Goal: Task Accomplishment & Management: Complete application form

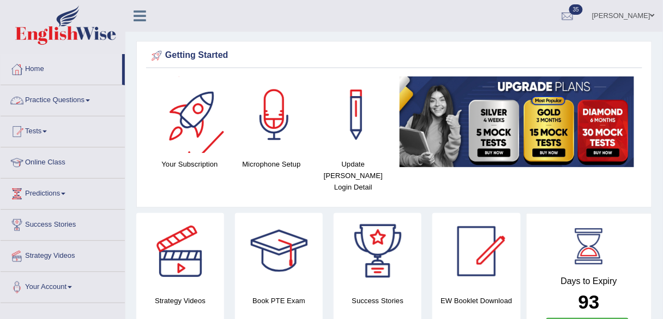
click at [88, 100] on link "Practice Questions" at bounding box center [63, 98] width 124 height 27
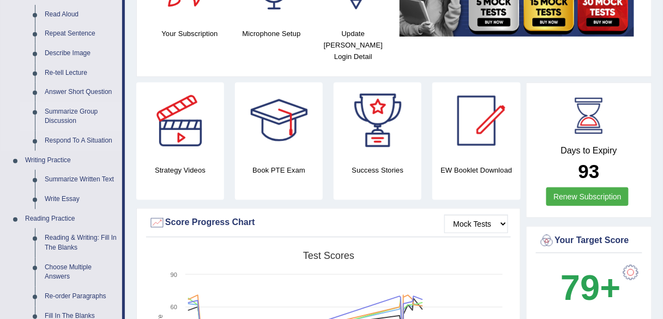
scroll to position [131, 0]
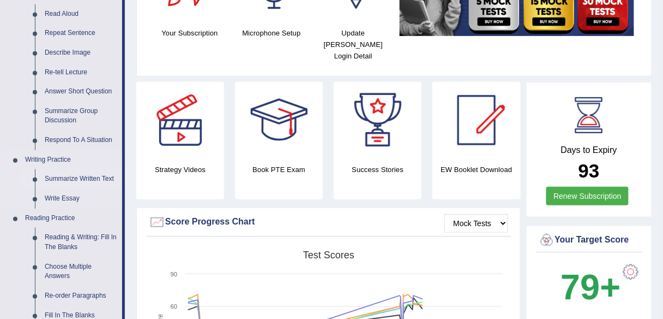
click at [98, 177] on link "Summarize Written Text" at bounding box center [81, 179] width 82 height 20
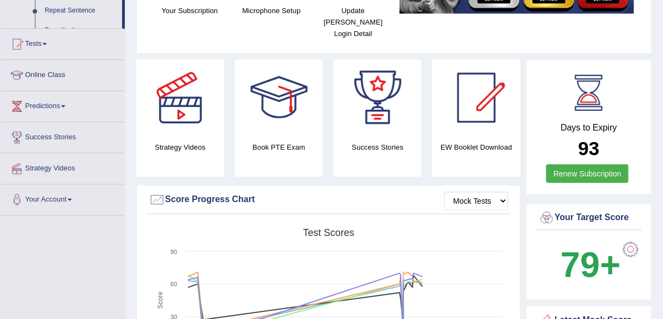
scroll to position [205, 0]
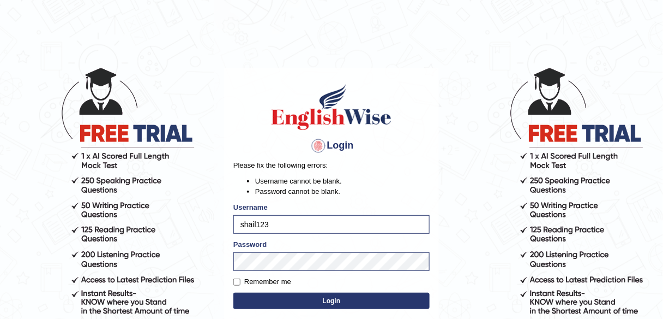
click at [282, 285] on label "Remember me" at bounding box center [263, 281] width 58 height 11
click at [241, 285] on input "Remember me" at bounding box center [237, 281] width 7 height 7
checkbox input "true"
click at [302, 301] on button "Login" at bounding box center [332, 300] width 196 height 16
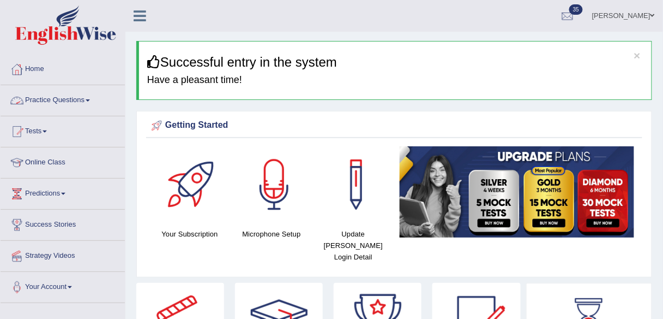
click at [90, 105] on link "Practice Questions" at bounding box center [63, 98] width 124 height 27
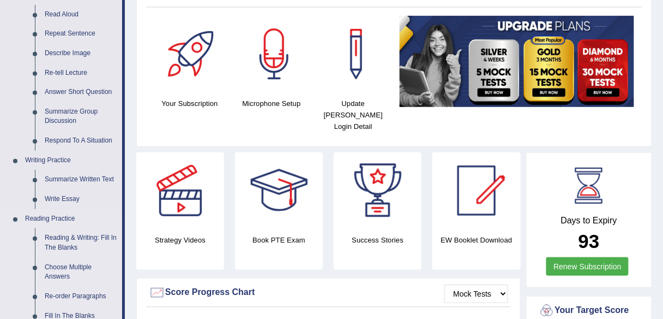
scroll to position [131, 0]
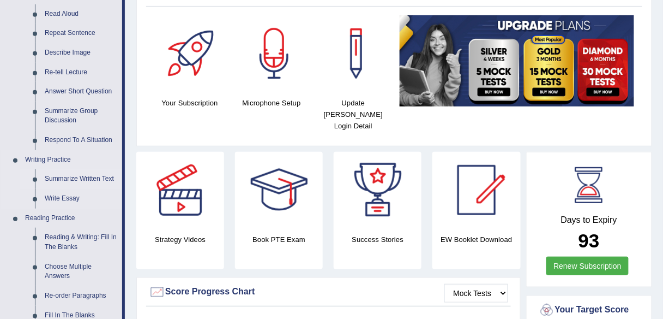
click at [83, 176] on link "Summarize Written Text" at bounding box center [81, 179] width 82 height 20
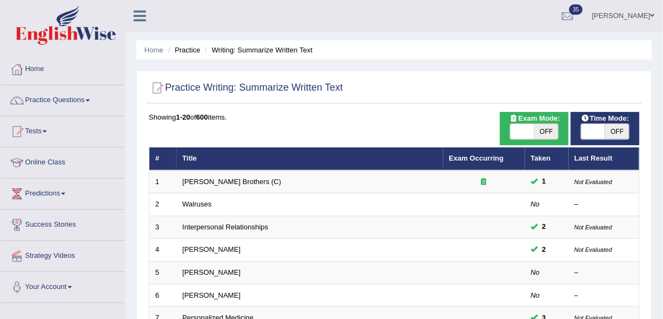
click at [531, 127] on span at bounding box center [523, 131] width 24 height 15
click at [551, 130] on span "OFF" at bounding box center [547, 131] width 24 height 15
checkbox input "true"
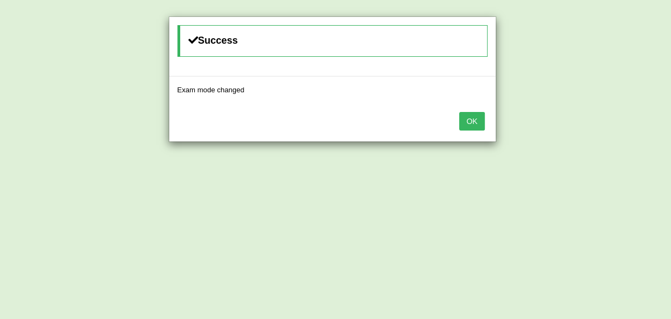
click at [469, 118] on button "OK" at bounding box center [471, 121] width 25 height 19
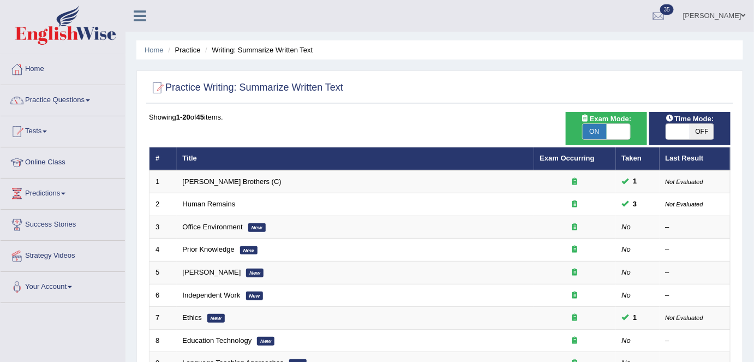
scroll to position [70, 0]
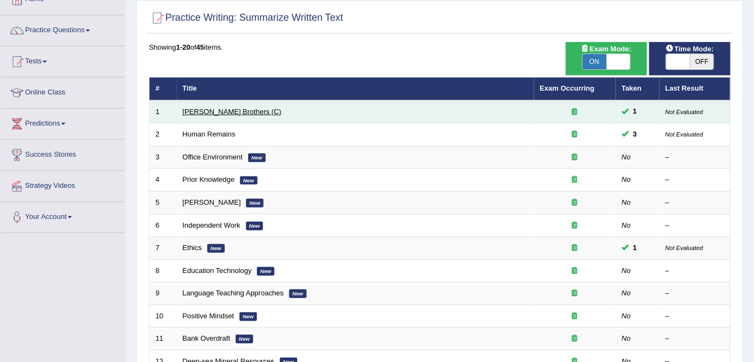
click at [228, 107] on link "[PERSON_NAME] Brothers (C)" at bounding box center [232, 111] width 99 height 8
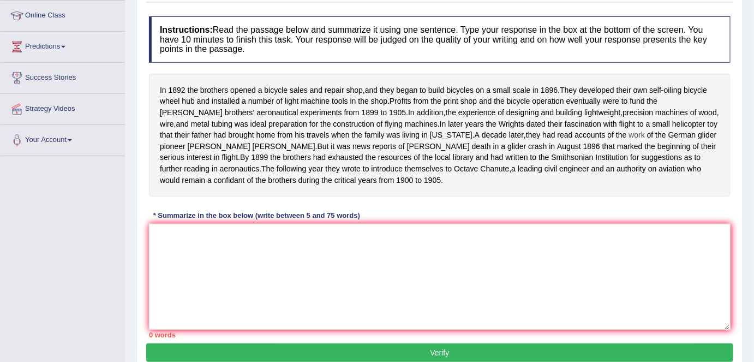
scroll to position [148, 0]
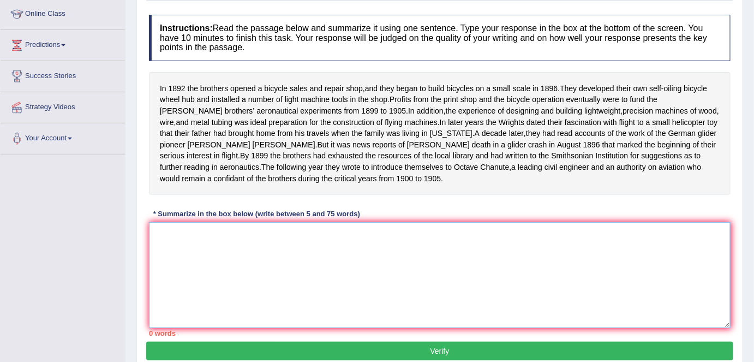
click at [246, 257] on textarea at bounding box center [440, 275] width 582 height 106
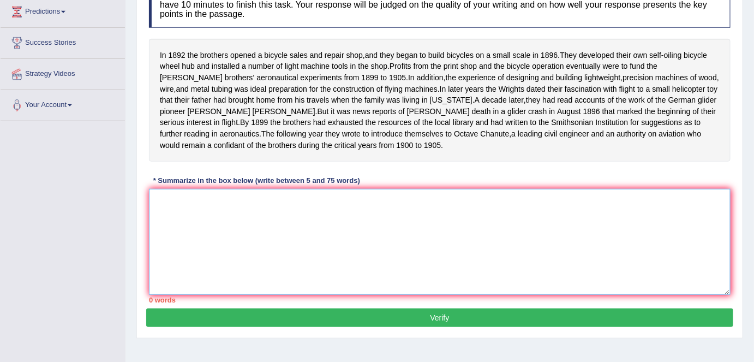
scroll to position [198, 0]
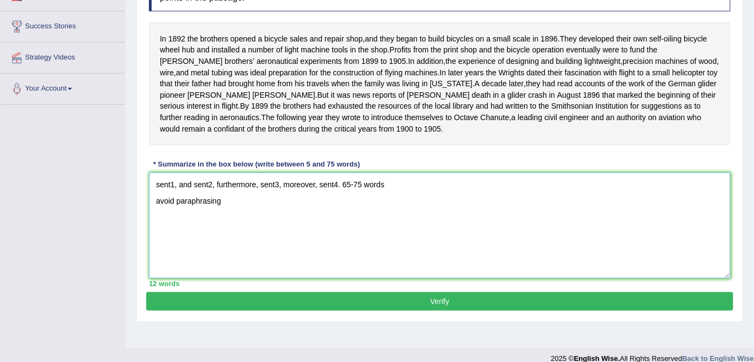
click at [160, 207] on textarea "sent1, and sent2, furthermore, sent3, moreover, sent4. 65-75 words avoid paraph…" at bounding box center [440, 225] width 582 height 106
click at [225, 208] on textarea "sent1, and sent2, furthermore, sent3, moreover, sent4. 65-75 words Avoid paraph…" at bounding box center [440, 225] width 582 height 106
click at [234, 208] on textarea "sent1, and sent2, furthermore, sent3, moreover, sent4. 65-75 words Avoid paraph…" at bounding box center [440, 225] width 582 height 106
click at [283, 225] on textarea "sent1, and sent2, furthermore, sent3, moreover, sent4. 65-75 words Avoid paraph…" at bounding box center [440, 225] width 582 height 106
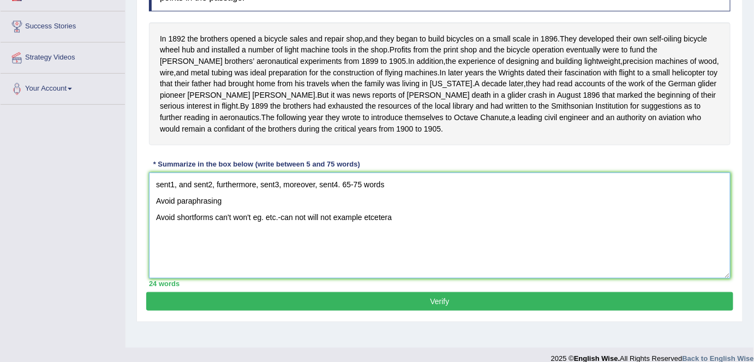
click at [416, 214] on textarea "sent1, and sent2, furthermore, sent3, moreover, sent4. 65-75 words Avoid paraph…" at bounding box center [440, 225] width 582 height 106
click at [415, 218] on textarea "sent1, and sent2, furthermore, sent3, moreover, sent4. 65-75 words Avoid paraph…" at bounding box center [440, 225] width 582 height 106
click at [527, 223] on textarea "sent1, and sent2, furthermore, sent3, moreover, sent4. 65-75 words Avoid paraph…" at bounding box center [440, 225] width 582 height 106
click at [230, 245] on textarea "sent1, and sent2, furthermore, sent3, moreover, sent4. 65-75 words Avoid paraph…" at bounding box center [440, 225] width 582 height 106
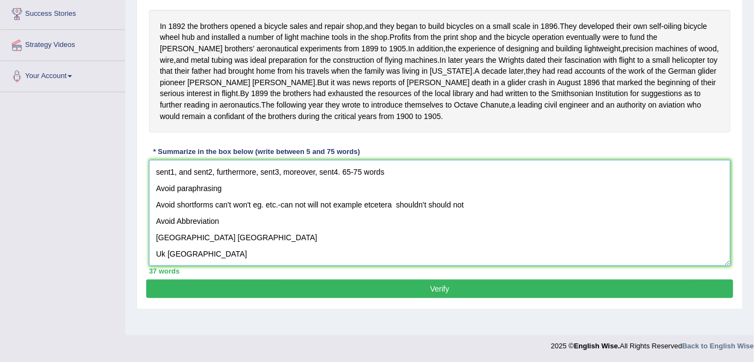
scroll to position [9, 0]
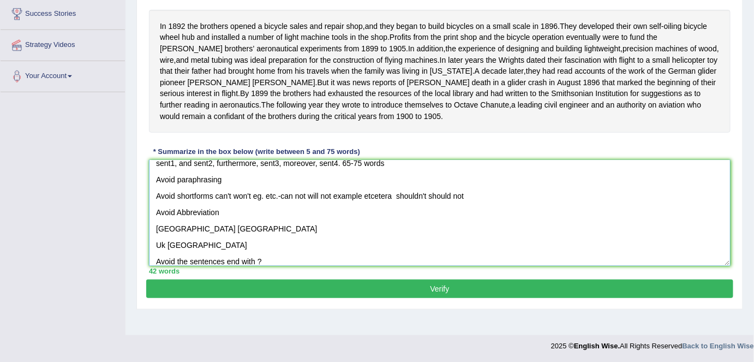
type textarea "sent1, and sent2, furthermore, sent3, moreover, sent4. 65-75 words Avoid paraph…"
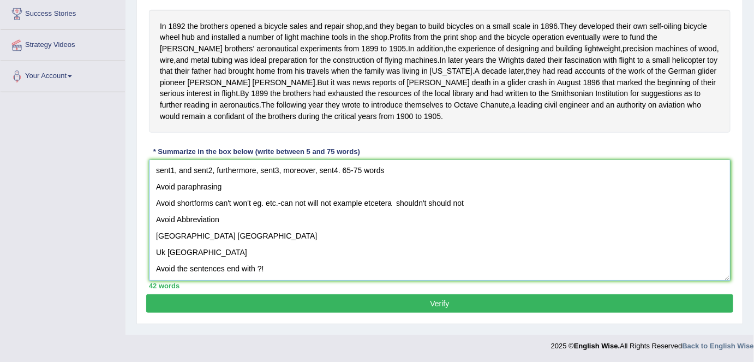
scroll to position [1, 0]
drag, startPoint x: 728, startPoint y: 272, endPoint x: 727, endPoint y: 288, distance: 15.3
click at [727, 280] on textarea "sent1, and sent2, furthermore, sent3, moreover, sent4. 65-75 words Avoid paraph…" at bounding box center [440, 220] width 582 height 121
drag, startPoint x: 151, startPoint y: 178, endPoint x: 300, endPoint y: 289, distance: 184.9
click at [300, 280] on textarea "sent1, and sent2, furthermore, sent3, moreover, sent4. 65-75 words Avoid paraph…" at bounding box center [439, 220] width 581 height 121
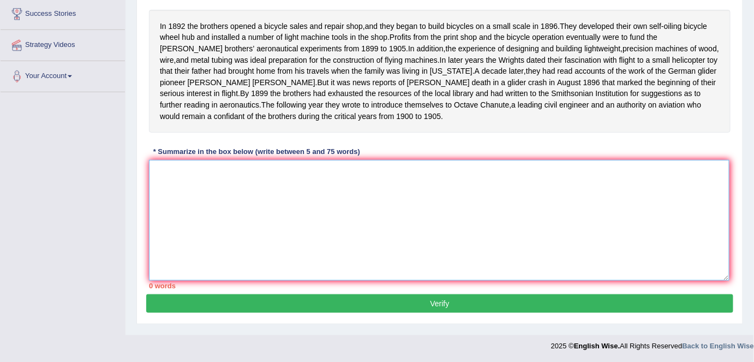
scroll to position [0, 0]
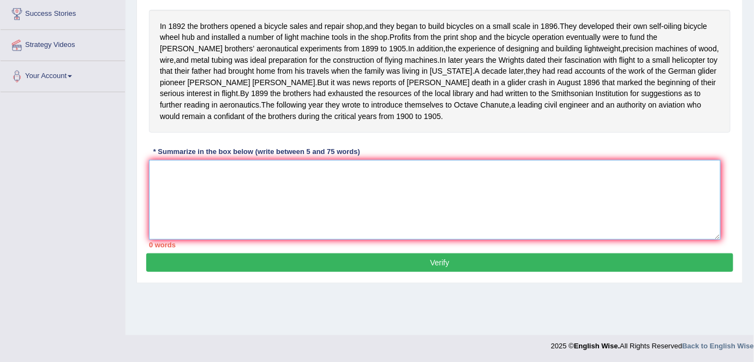
drag, startPoint x: 724, startPoint y: 286, endPoint x: 715, endPoint y: 242, distance: 45.0
click at [715, 240] on textarea at bounding box center [435, 200] width 572 height 80
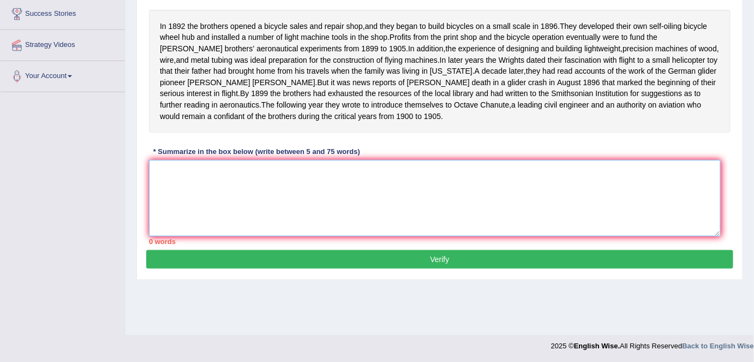
scroll to position [161, 0]
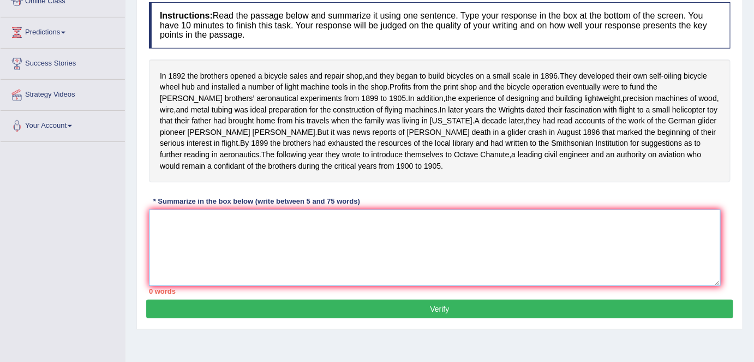
click at [245, 237] on textarea at bounding box center [435, 248] width 572 height 76
click at [183, 233] on textarea "In" at bounding box center [435, 248] width 572 height 76
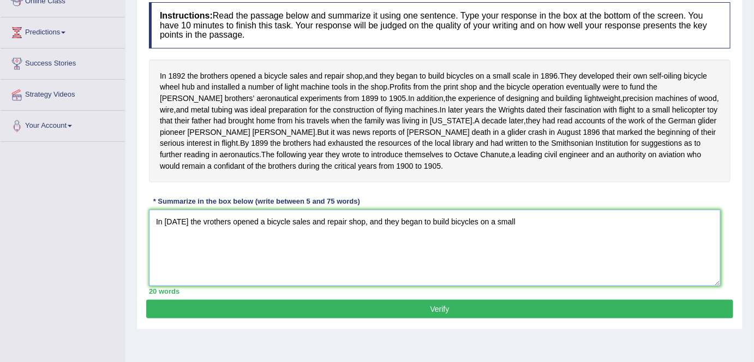
click at [557, 230] on textarea "In 1892 the vrothers opened a bicycle sales and repair shop, and they began to …" at bounding box center [435, 248] width 572 height 76
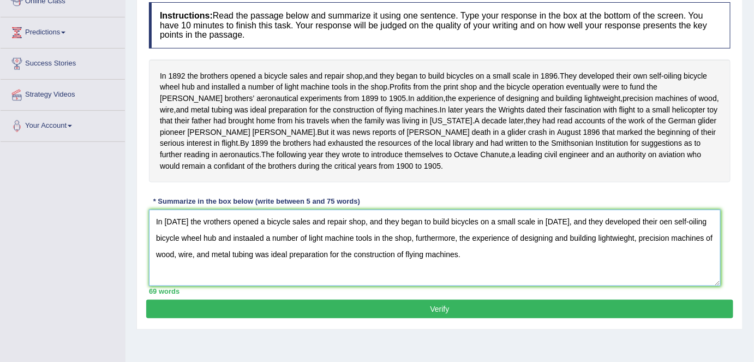
click at [199, 230] on textarea "In 1892 the vrothers opened a bicycle sales and repair shop, and they began to …" at bounding box center [435, 248] width 572 height 76
click at [657, 230] on textarea "In 1892 the brothers opened a bicycle sales and repair shop, and they began to …" at bounding box center [435, 248] width 572 height 76
click at [253, 244] on textarea "In 1892 the brothers opened a bicycle sales and repair shop, and they began to …" at bounding box center [435, 248] width 572 height 76
type textarea "In 1892 the brothers opened a bicycle sales and repair shop, and they began to …"
click at [374, 314] on button "Verify" at bounding box center [439, 309] width 587 height 19
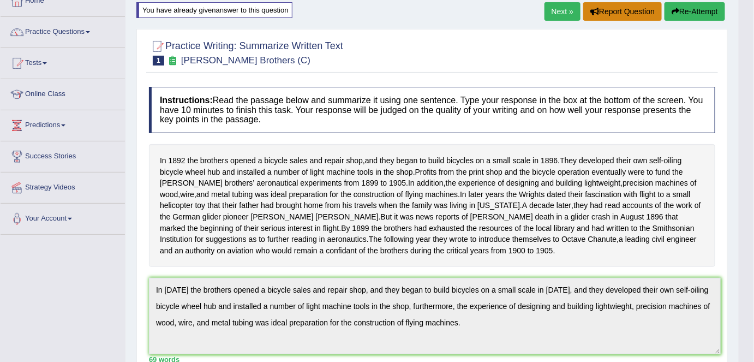
scroll to position [0, 0]
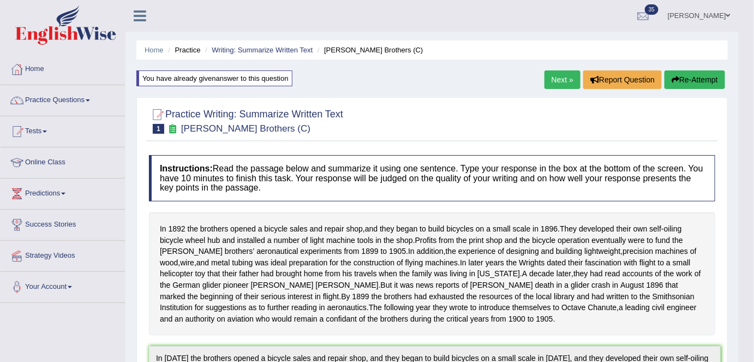
click at [728, 80] on div "Home Practice Writing: Summarize Written Text Wright Brothers (C) You have alre…" at bounding box center [431, 361] width 613 height 723
click at [689, 89] on div "Next » Report Question Re-Attempt" at bounding box center [636, 80] width 183 height 21
click at [672, 92] on div "Home Practice Writing: Summarize Written Text Wright Brothers (C) You have alre…" at bounding box center [431, 361] width 613 height 723
click at [673, 83] on button "Re-Attempt" at bounding box center [695, 79] width 61 height 19
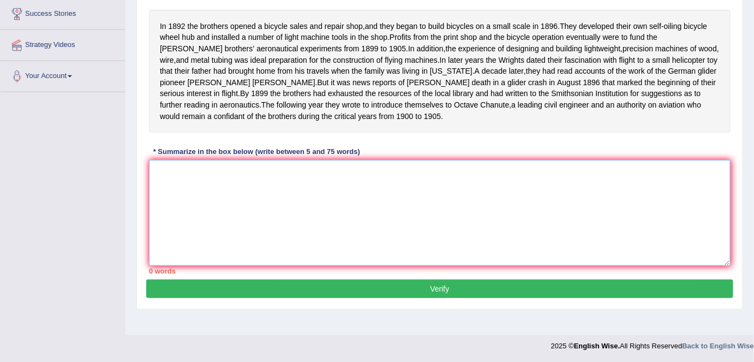
scroll to position [211, 0]
paste textarea "In 1892 the brothers opened a bicycle sales and repair shop, and they began to …"
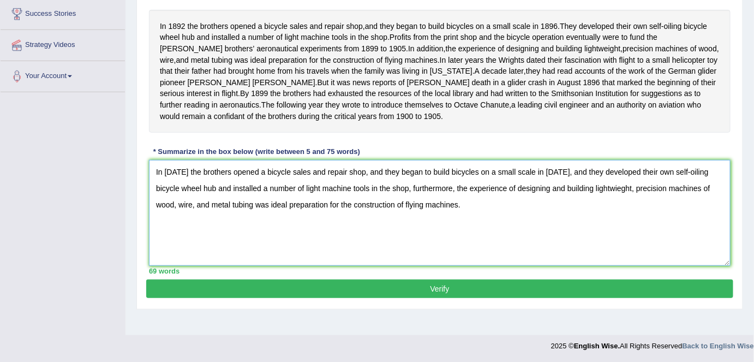
click at [595, 195] on textarea "In 1892 the brothers opened a bicycle sales and repair shop, and they began to …" at bounding box center [440, 213] width 582 height 106
type textarea "In 1892 the brothers opened a bicycle sales and repair shop, and they began to …"
click at [417, 297] on button "Verify" at bounding box center [439, 288] width 587 height 19
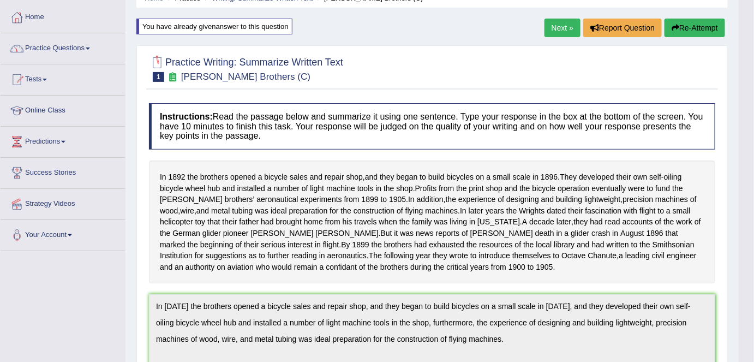
scroll to position [49, 0]
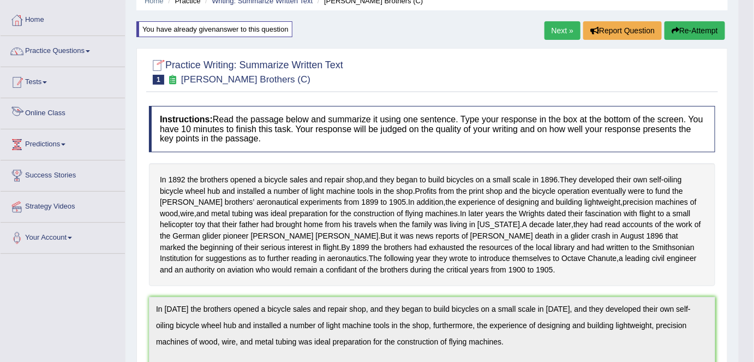
drag, startPoint x: 83, startPoint y: 57, endPoint x: 87, endPoint y: 69, distance: 12.4
click at [83, 57] on link "Practice Questions" at bounding box center [63, 49] width 124 height 27
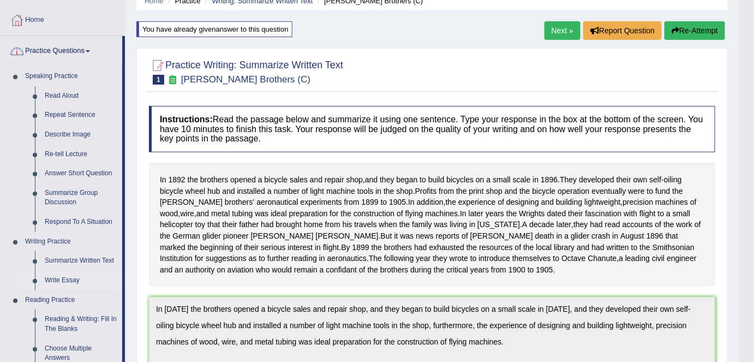
click at [74, 278] on link "Write Essay" at bounding box center [81, 281] width 82 height 20
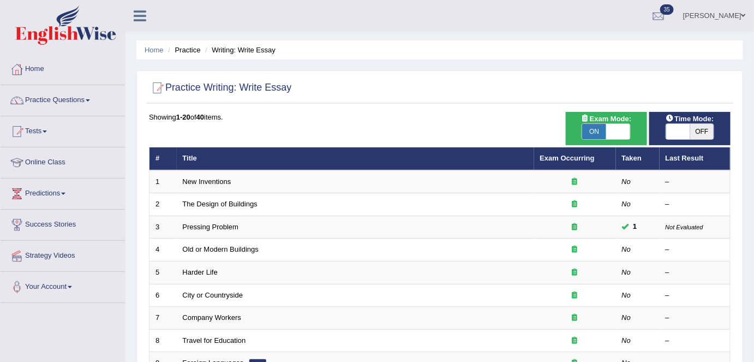
drag, startPoint x: 708, startPoint y: 17, endPoint x: 713, endPoint y: 32, distance: 15.5
click at [708, 17] on link "[PERSON_NAME]" at bounding box center [714, 14] width 79 height 28
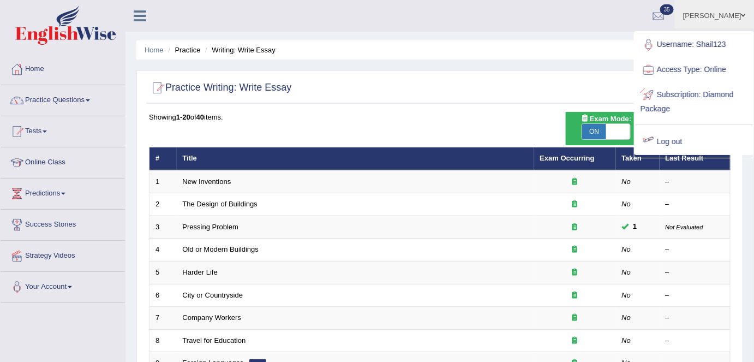
click at [671, 141] on link "Log out" at bounding box center [694, 141] width 118 height 25
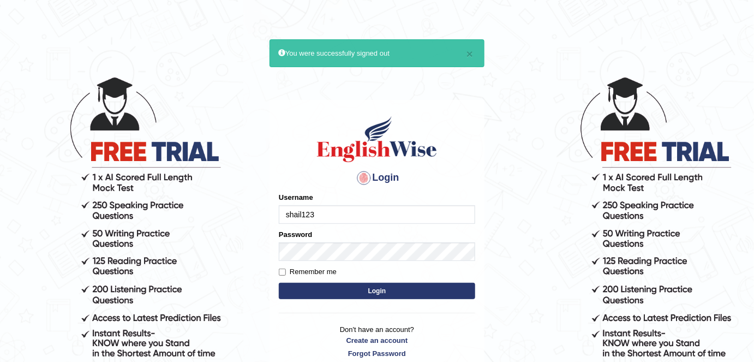
drag, startPoint x: 314, startPoint y: 215, endPoint x: 256, endPoint y: 213, distance: 57.9
click at [256, 213] on body "× You were successfully signed out Login Please fix the following errors: Usern…" at bounding box center [377, 219] width 754 height 362
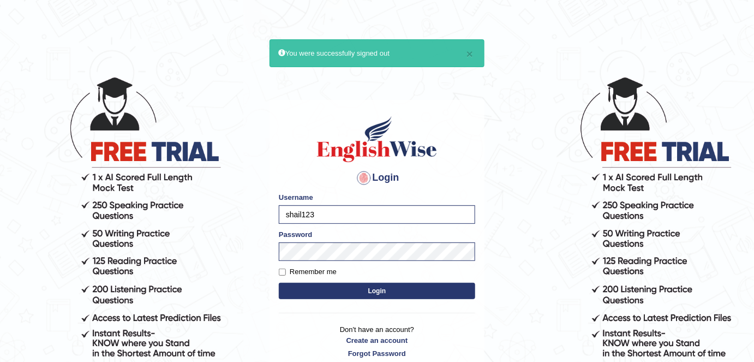
type input "b"
type input "mabelD"
click at [279, 283] on button "Login" at bounding box center [377, 291] width 196 height 16
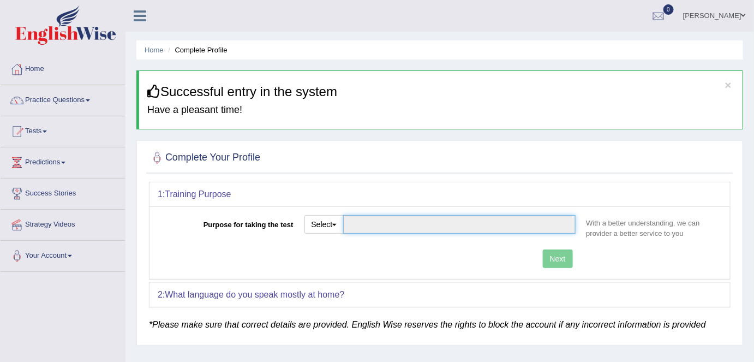
click at [503, 226] on input "Purpose for taking the test" at bounding box center [459, 224] width 232 height 19
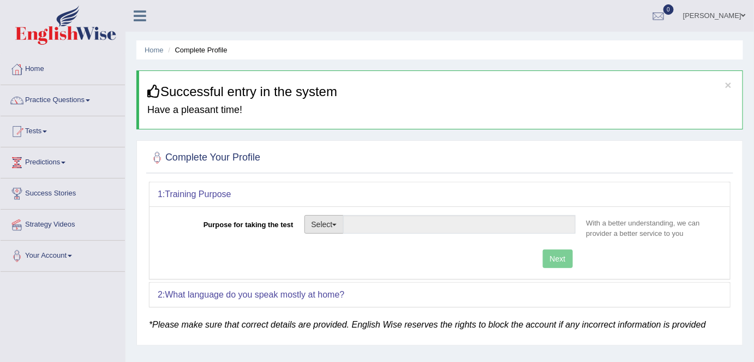
click at [327, 226] on button "Select" at bounding box center [324, 224] width 40 height 19
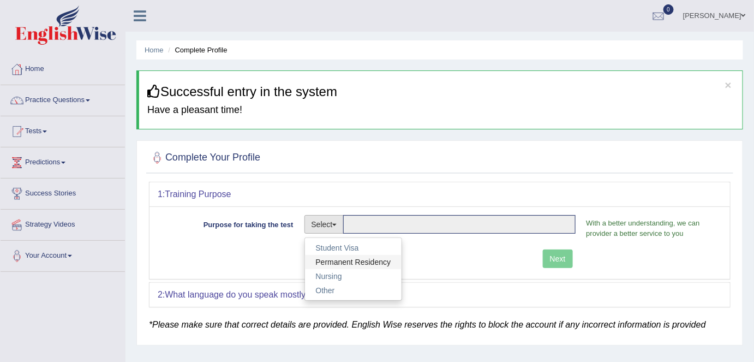
click at [339, 259] on link "Permanent Residency" at bounding box center [353, 262] width 97 height 14
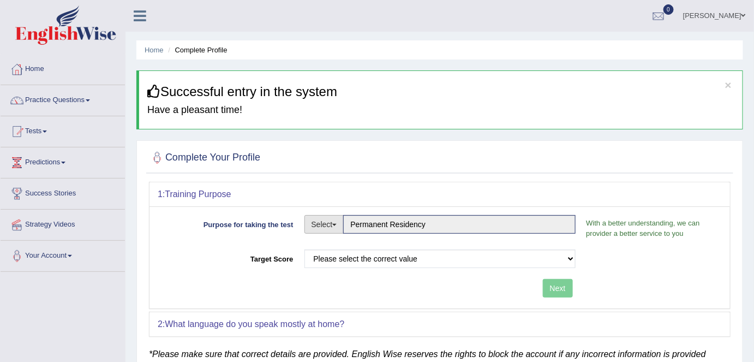
click at [322, 220] on button "Select" at bounding box center [324, 224] width 40 height 19
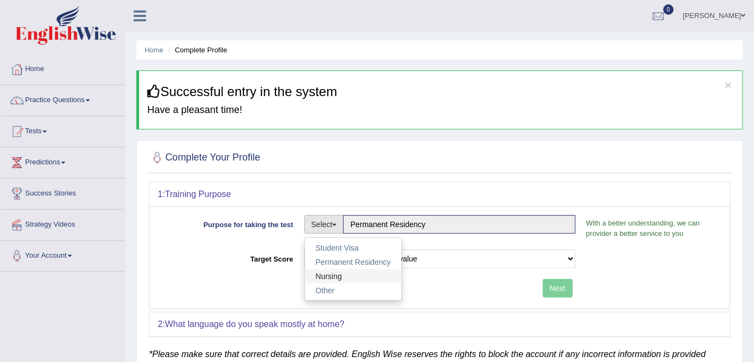
click at [350, 270] on link "Nursing" at bounding box center [353, 276] width 97 height 14
type input "Nursing"
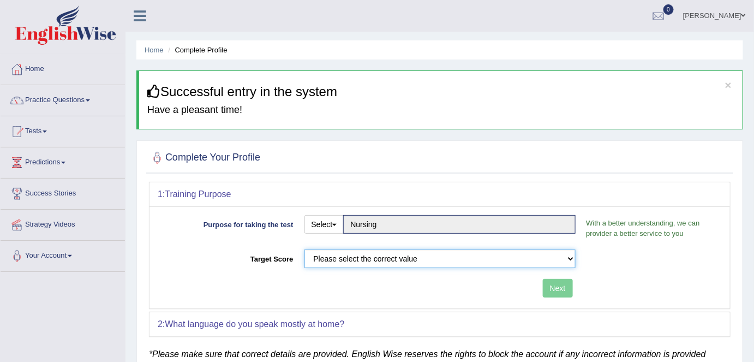
click at [446, 263] on select "Please select the correct value 50 (6 bands) 58 (6.5 bands) 65 (7 bands) 79 (8 …" at bounding box center [439, 258] width 271 height 19
select select "65"
click at [304, 249] on select "Please select the correct value 50 (6 bands) 58 (6.5 bands) 65 (7 bands) 79 (8 …" at bounding box center [439, 258] width 271 height 19
click at [561, 289] on button "Next" at bounding box center [558, 288] width 30 height 19
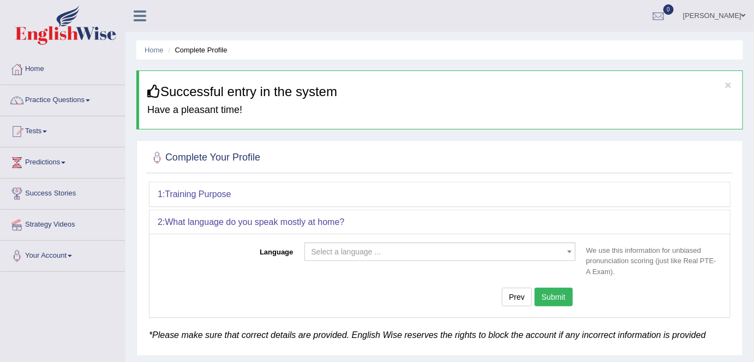
click at [375, 256] on span "Select a language ..." at bounding box center [439, 251] width 271 height 19
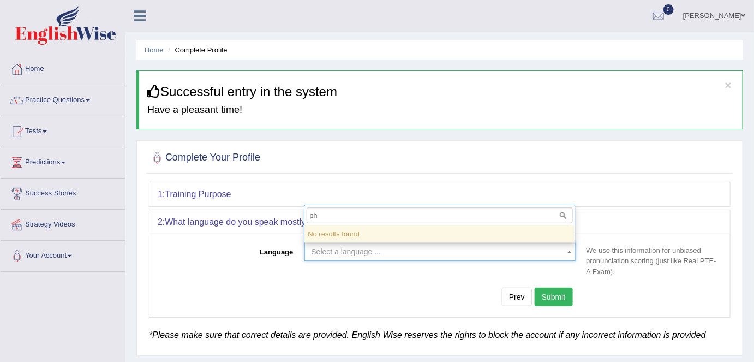
type input "p"
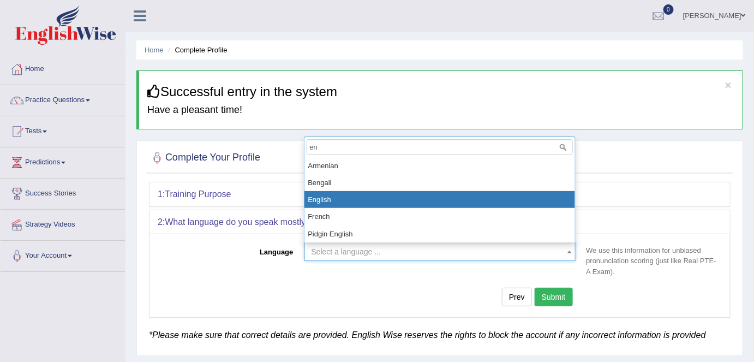
type input "en"
select select "English"
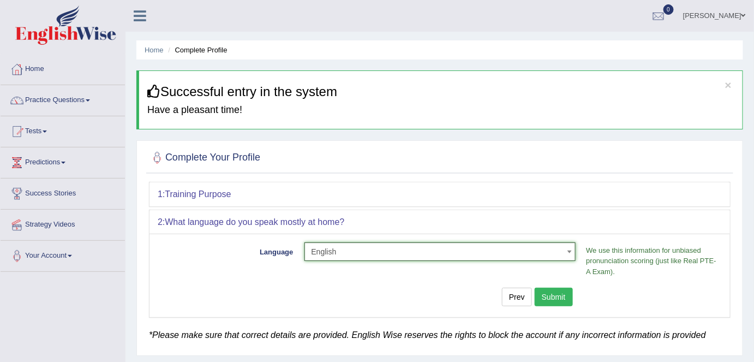
click at [552, 294] on button "Submit" at bounding box center [554, 297] width 38 height 19
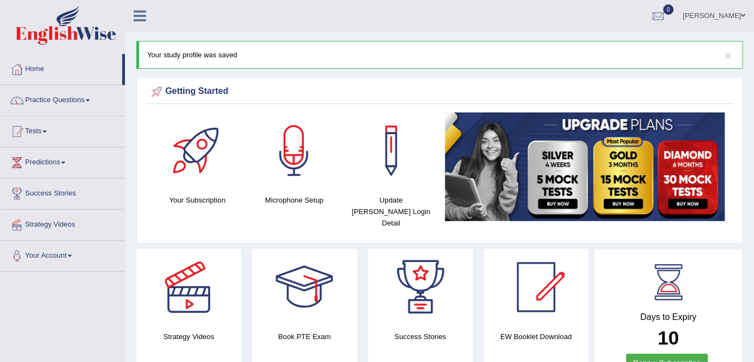
click at [698, 9] on link "[PERSON_NAME]" at bounding box center [714, 14] width 79 height 28
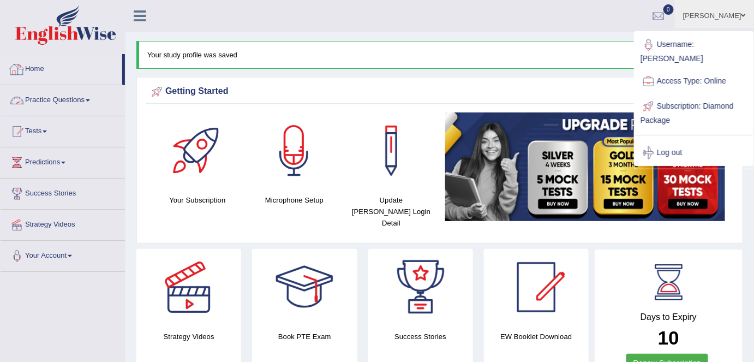
click at [87, 103] on link "Practice Questions" at bounding box center [63, 98] width 124 height 27
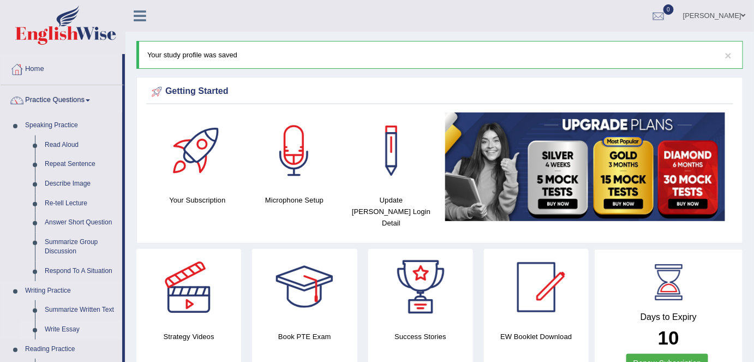
drag, startPoint x: 71, startPoint y: 329, endPoint x: 88, endPoint y: 323, distance: 17.9
click at [71, 329] on link "Write Essay" at bounding box center [81, 330] width 82 height 20
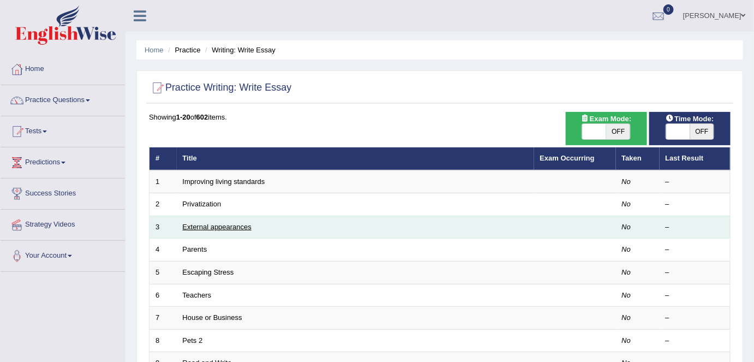
click at [225, 227] on link "External appearances" at bounding box center [217, 227] width 69 height 8
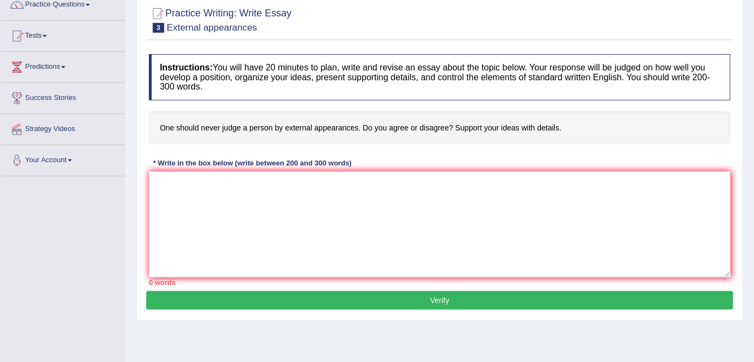
scroll to position [99, 0]
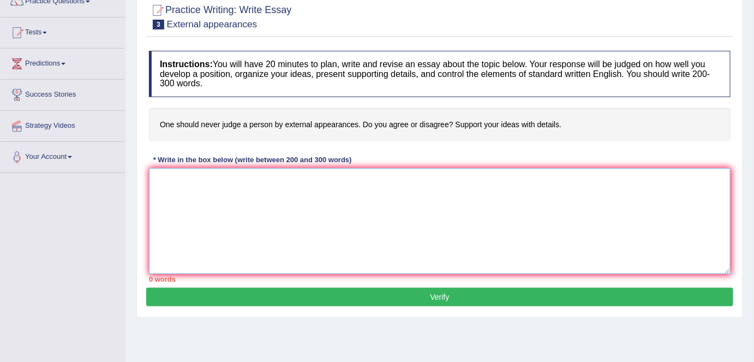
paste textarea "The increasing influence of (essay topic) on our lives has ignited numerous dis…"
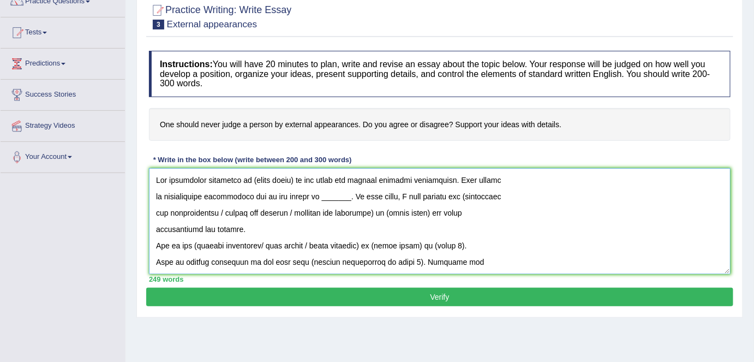
scroll to position [238, 0]
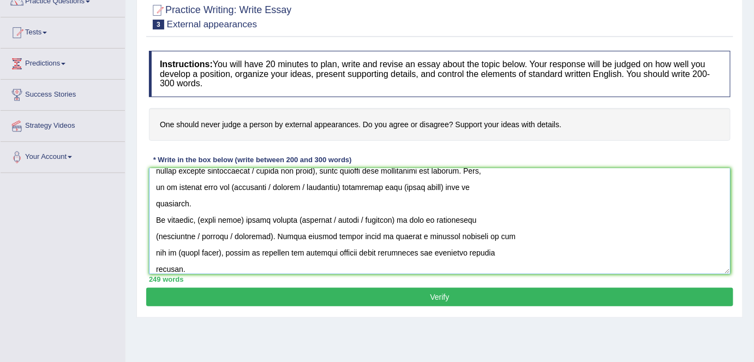
click at [153, 262] on textarea at bounding box center [440, 221] width 582 height 106
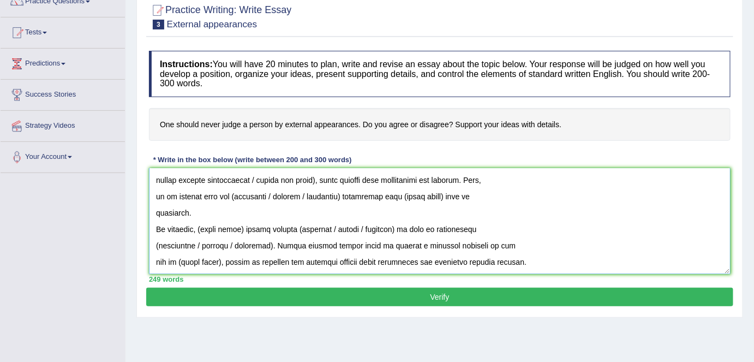
scroll to position [229, 0]
click at [152, 256] on textarea at bounding box center [440, 221] width 582 height 106
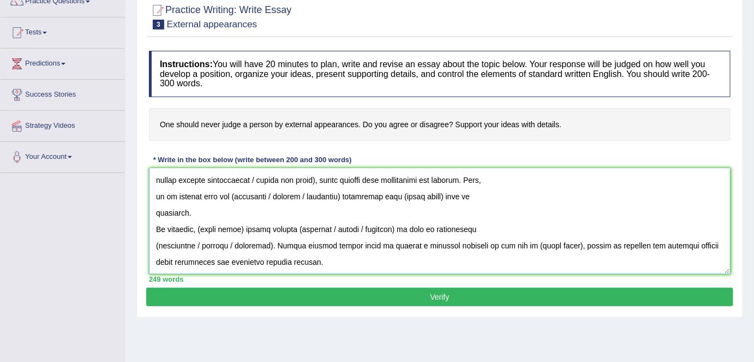
click at [152, 244] on textarea at bounding box center [440, 221] width 582 height 106
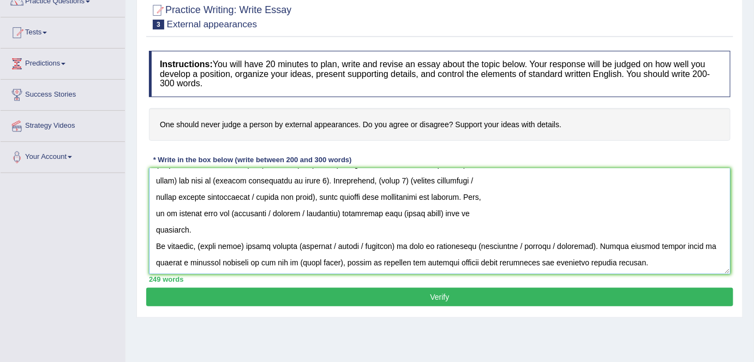
click at [152, 236] on textarea at bounding box center [440, 221] width 582 height 106
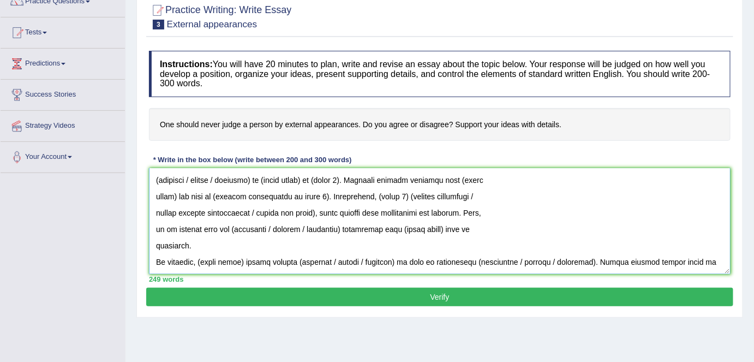
scroll to position [212, 0]
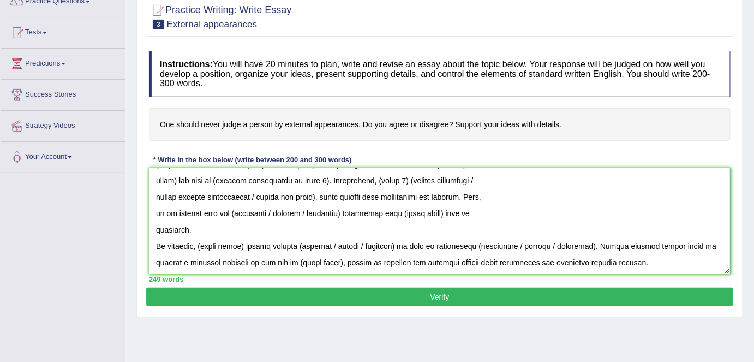
click at [152, 229] on textarea at bounding box center [440, 221] width 582 height 106
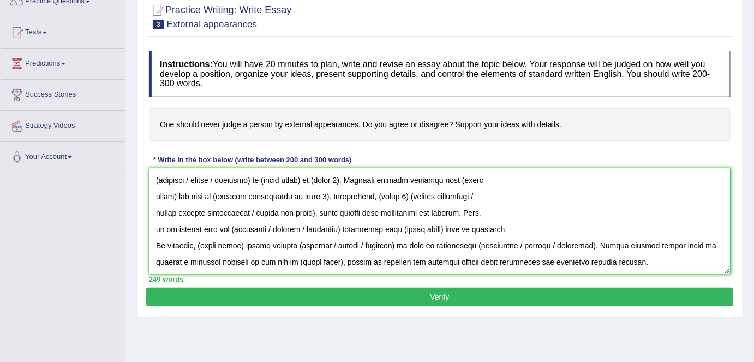
scroll to position [196, 0]
click at [152, 226] on textarea at bounding box center [440, 221] width 582 height 106
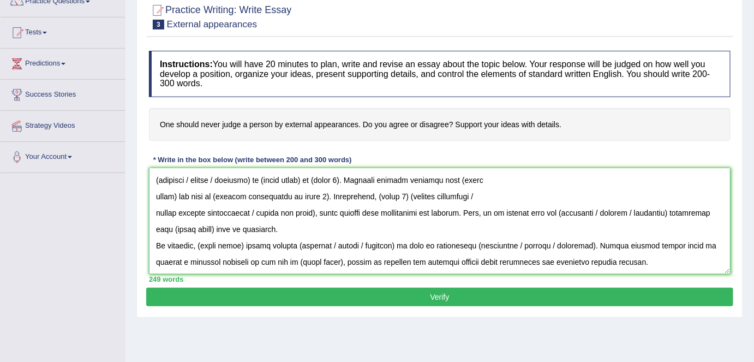
click at [151, 212] on textarea at bounding box center [440, 221] width 582 height 106
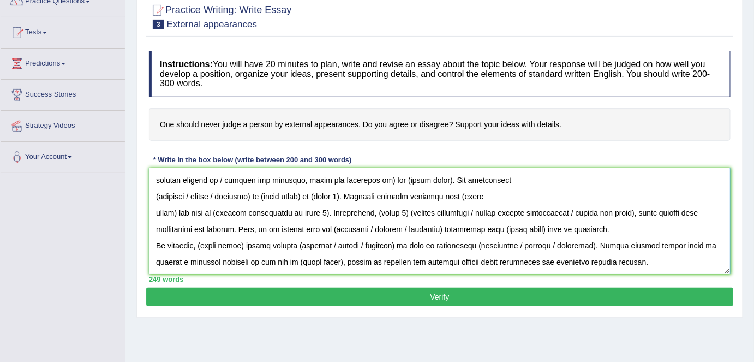
scroll to position [180, 0]
click at [152, 208] on textarea at bounding box center [440, 221] width 582 height 106
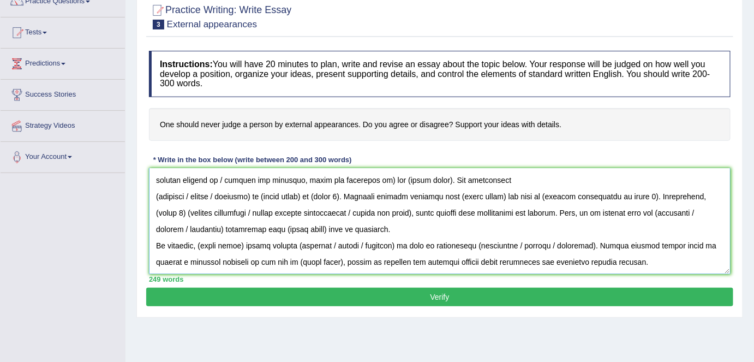
click at [152, 196] on textarea at bounding box center [440, 221] width 582 height 106
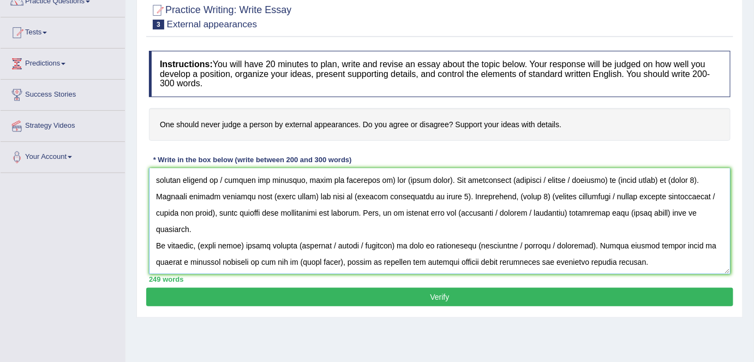
scroll to position [164, 0]
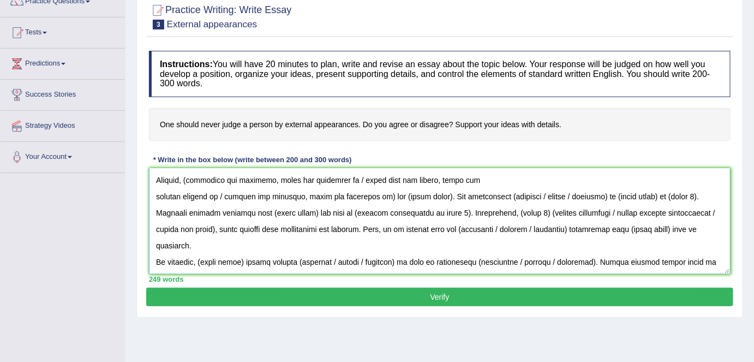
click at [153, 192] on textarea at bounding box center [440, 221] width 582 height 106
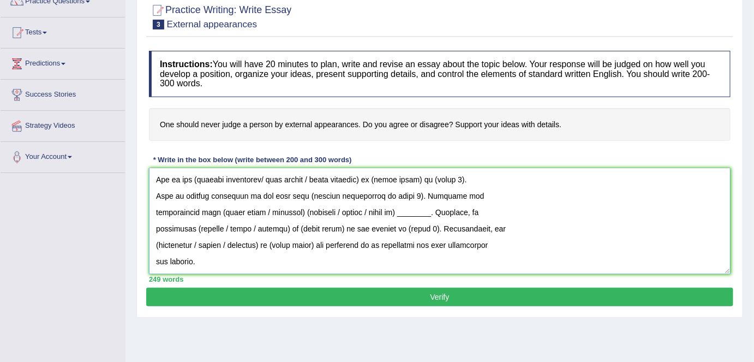
scroll to position [64, 0]
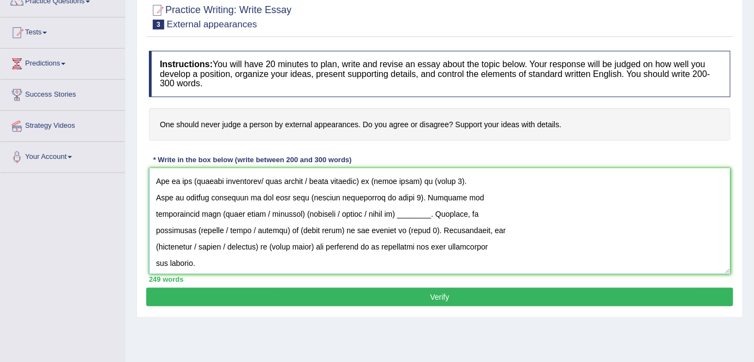
click at [149, 260] on textarea at bounding box center [440, 221] width 582 height 106
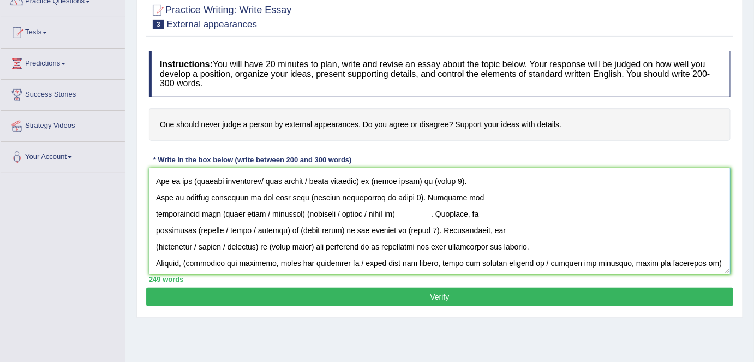
click at [151, 241] on textarea at bounding box center [440, 221] width 582 height 106
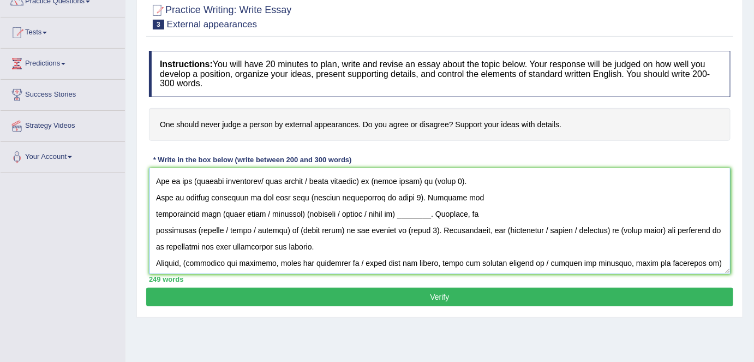
click at [151, 229] on textarea at bounding box center [440, 221] width 582 height 106
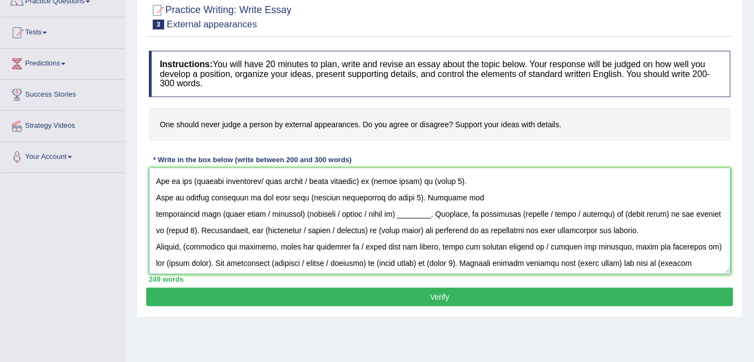
click at [153, 213] on textarea at bounding box center [440, 221] width 582 height 106
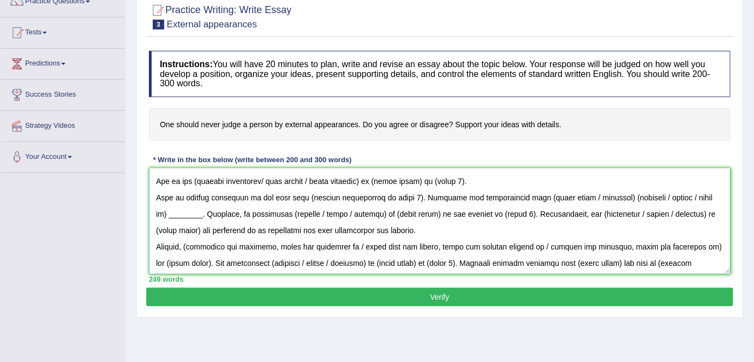
click at [156, 195] on textarea at bounding box center [440, 221] width 582 height 106
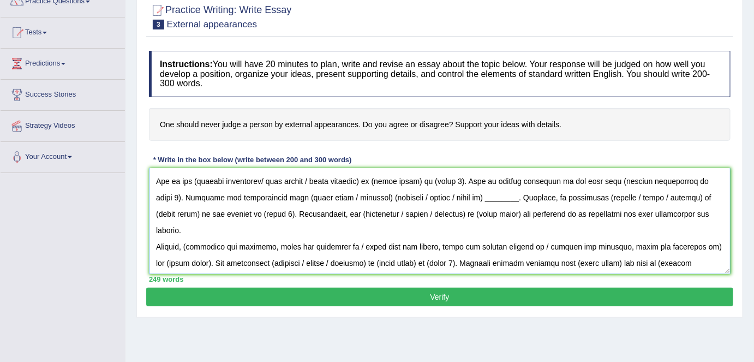
scroll to position [48, 0]
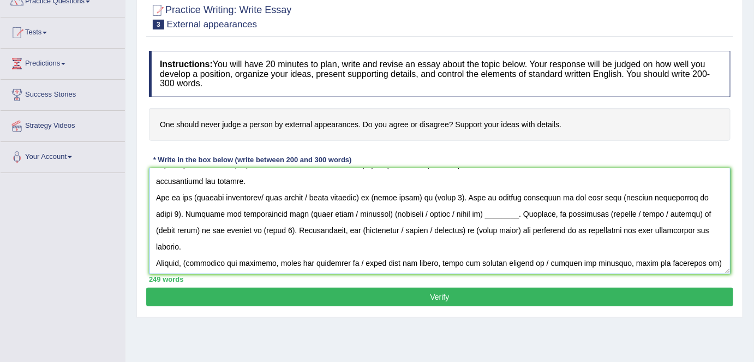
click at [152, 180] on textarea at bounding box center [440, 221] width 582 height 106
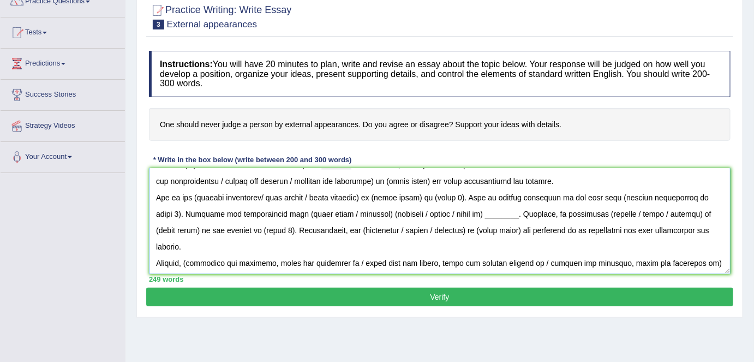
click at [152, 179] on textarea at bounding box center [440, 221] width 582 height 106
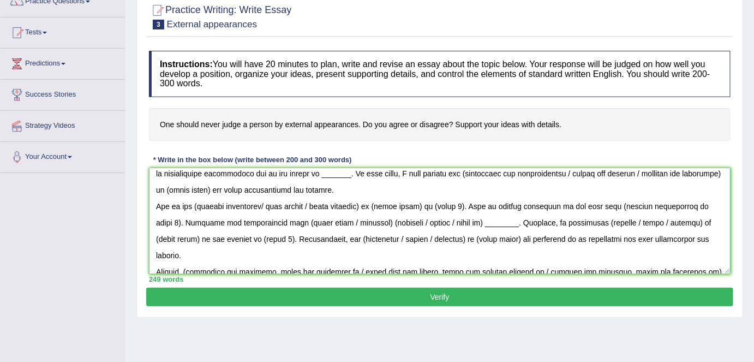
click at [152, 178] on textarea at bounding box center [440, 221] width 582 height 106
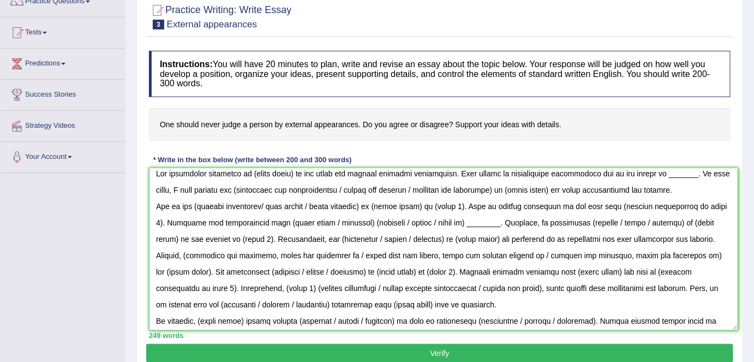
scroll to position [0, 0]
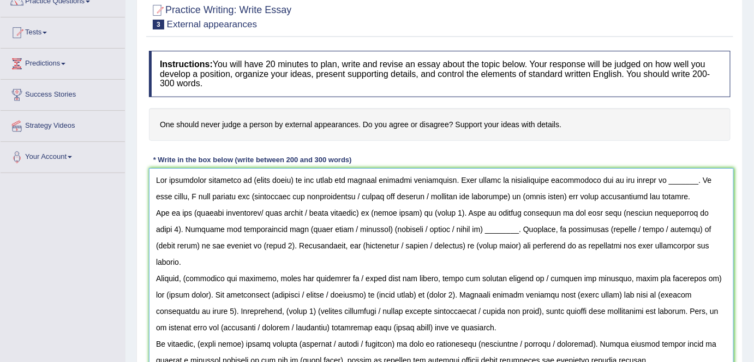
drag, startPoint x: 726, startPoint y: 266, endPoint x: 660, endPoint y: 278, distance: 67.0
click at [729, 263] on html "Toggle navigation Home Practice Questions Speaking Practice Read Aloud Repeat S…" at bounding box center [377, 82] width 754 height 362
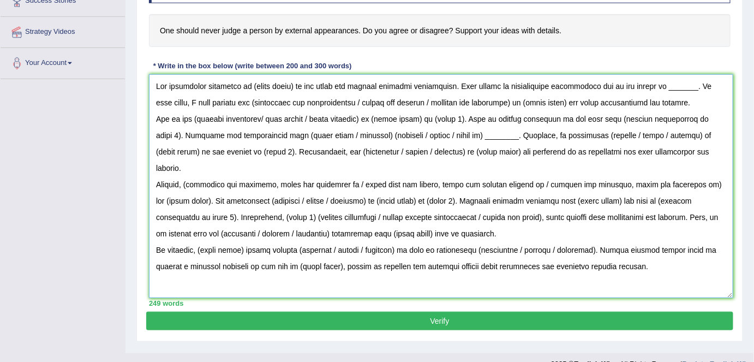
scroll to position [198, 0]
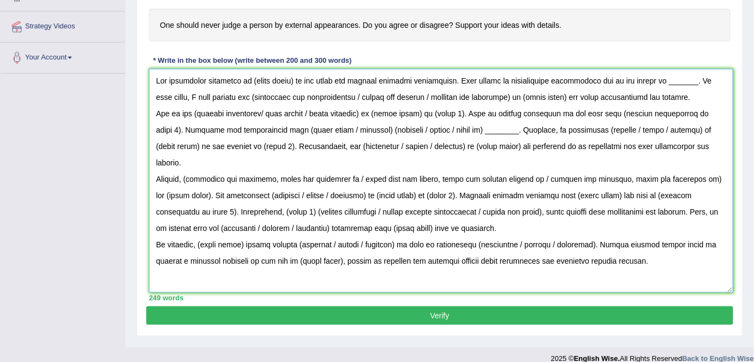
click at [655, 93] on textarea at bounding box center [441, 181] width 584 height 224
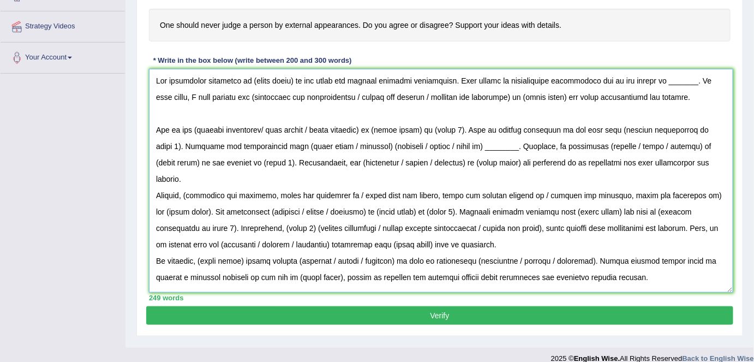
click at [677, 164] on textarea at bounding box center [441, 181] width 584 height 224
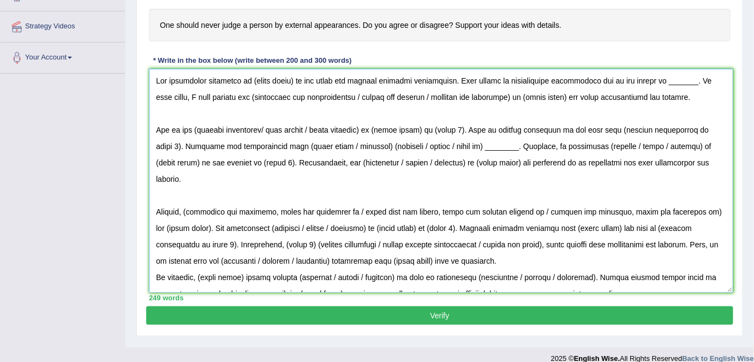
click at [569, 242] on textarea at bounding box center [441, 181] width 584 height 224
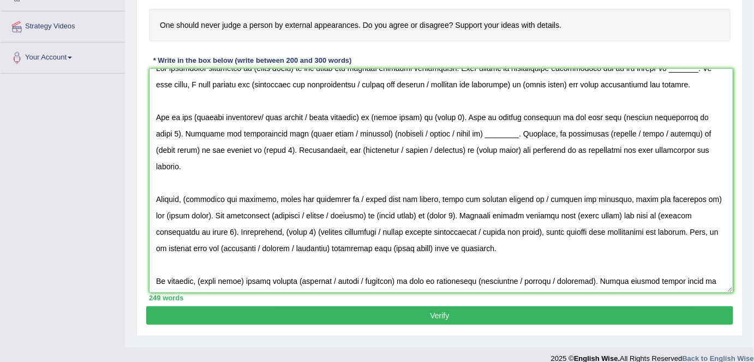
scroll to position [0, 0]
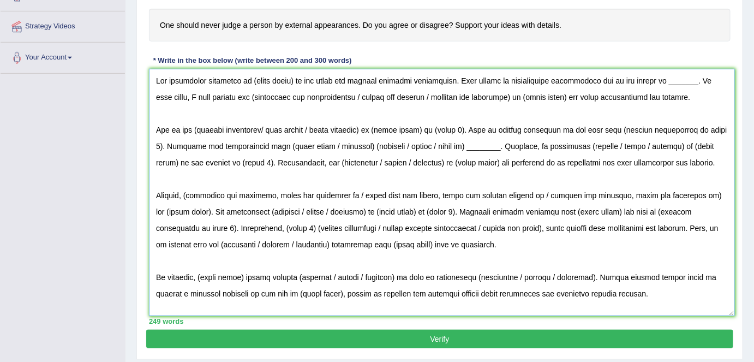
drag, startPoint x: 729, startPoint y: 286, endPoint x: 730, endPoint y: 310, distance: 23.5
click at [730, 310] on textarea at bounding box center [442, 192] width 586 height 247
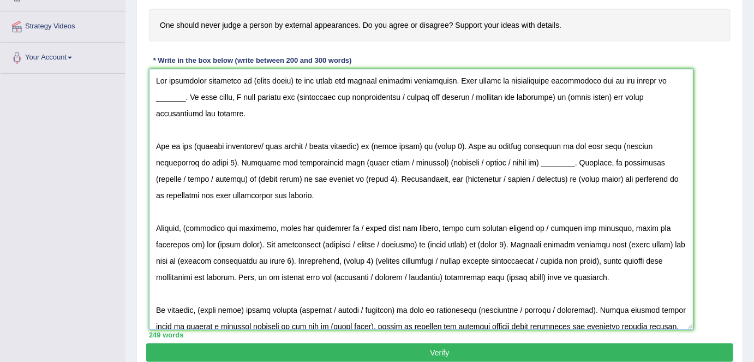
drag, startPoint x: 733, startPoint y: 312, endPoint x: 692, endPoint y: 325, distance: 43.1
click at [692, 325] on textarea at bounding box center [421, 199] width 545 height 261
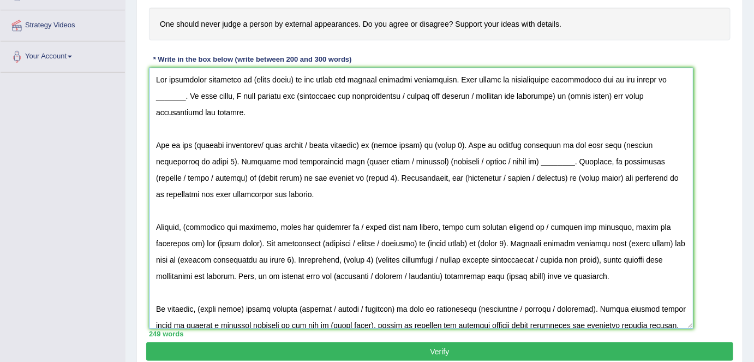
scroll to position [243, 0]
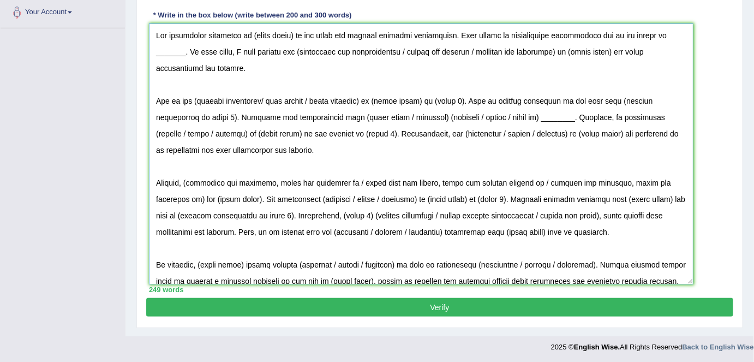
drag, startPoint x: 154, startPoint y: 125, endPoint x: 644, endPoint y: 268, distance: 511.1
click at [646, 271] on textarea at bounding box center [421, 153] width 545 height 261
click at [454, 169] on textarea at bounding box center [421, 153] width 545 height 261
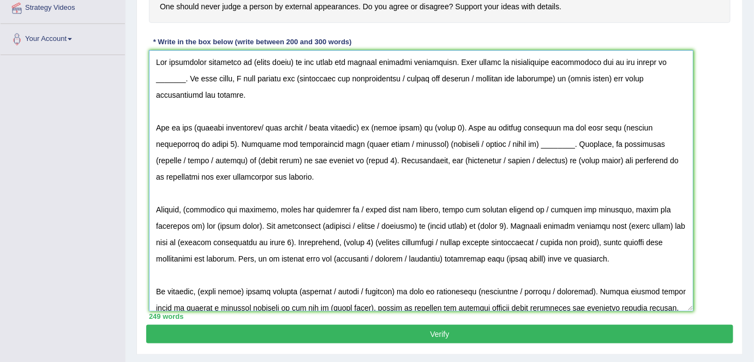
scroll to position [194, 0]
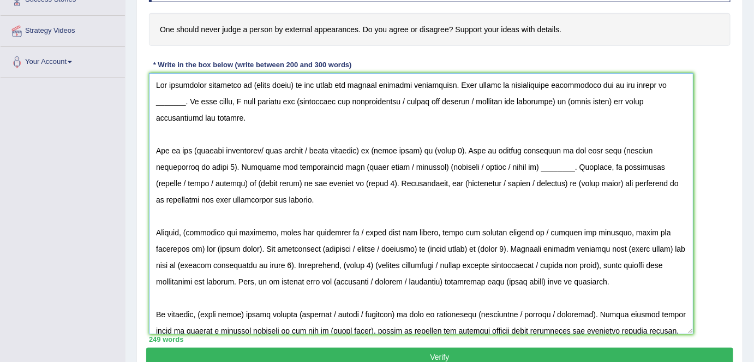
drag, startPoint x: 292, startPoint y: 83, endPoint x: 250, endPoint y: 82, distance: 42.0
click at [250, 82] on textarea at bounding box center [421, 203] width 545 height 261
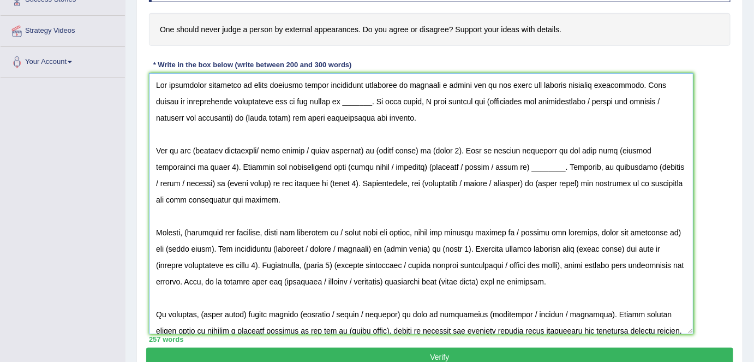
drag, startPoint x: 336, startPoint y: 101, endPoint x: 307, endPoint y: 100, distance: 28.9
click at [307, 100] on textarea at bounding box center [421, 203] width 545 height 261
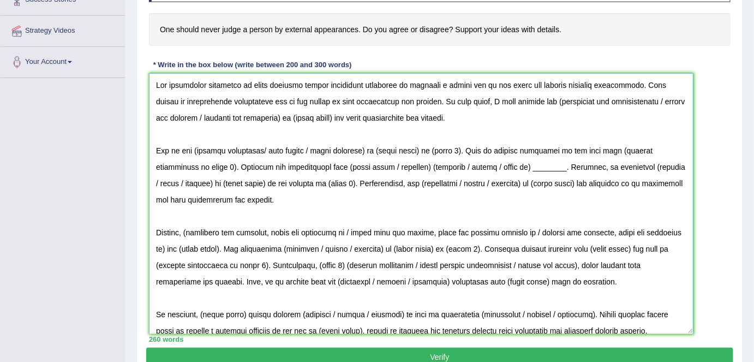
click at [515, 101] on textarea at bounding box center [421, 203] width 545 height 261
drag, startPoint x: 618, startPoint y: 100, endPoint x: 319, endPoint y: 110, distance: 299.2
click at [319, 110] on textarea at bounding box center [421, 203] width 545 height 261
drag, startPoint x: 152, startPoint y: 78, endPoint x: 442, endPoint y: 141, distance: 297.1
click at [504, 119] on textarea at bounding box center [421, 203] width 545 height 261
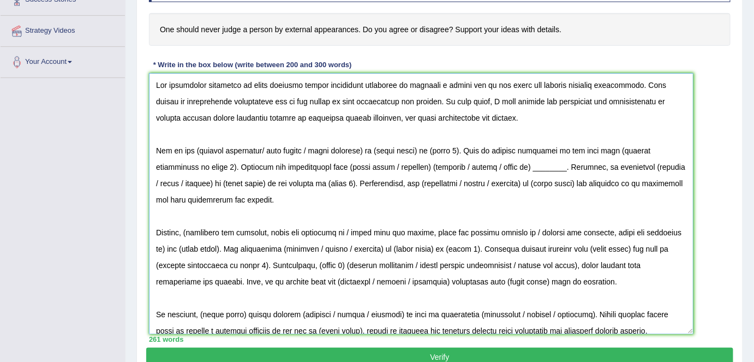
click at [374, 147] on textarea at bounding box center [421, 203] width 545 height 261
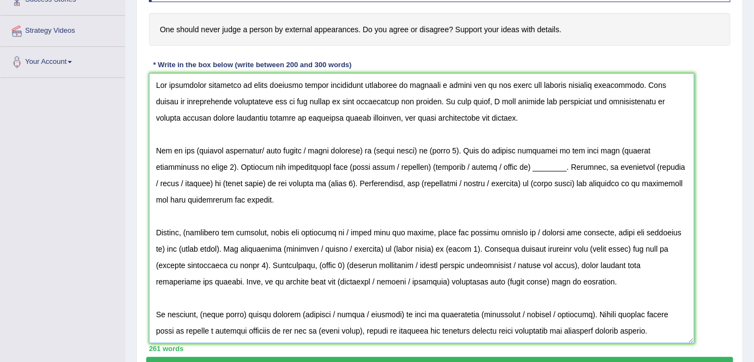
drag, startPoint x: 691, startPoint y: 330, endPoint x: 692, endPoint y: 340, distance: 10.0
click at [692, 340] on textarea at bounding box center [422, 208] width 546 height 270
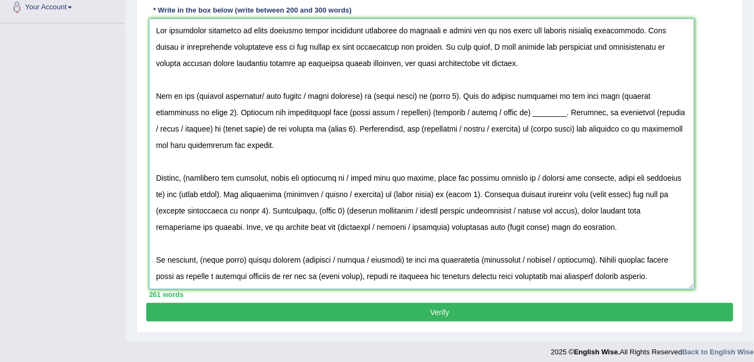
scroll to position [253, 0]
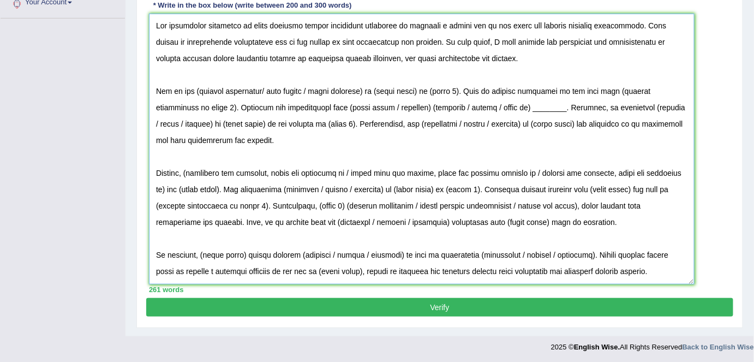
drag, startPoint x: 219, startPoint y: 85, endPoint x: 193, endPoint y: 85, distance: 26.2
click at [193, 85] on textarea at bounding box center [422, 149] width 546 height 271
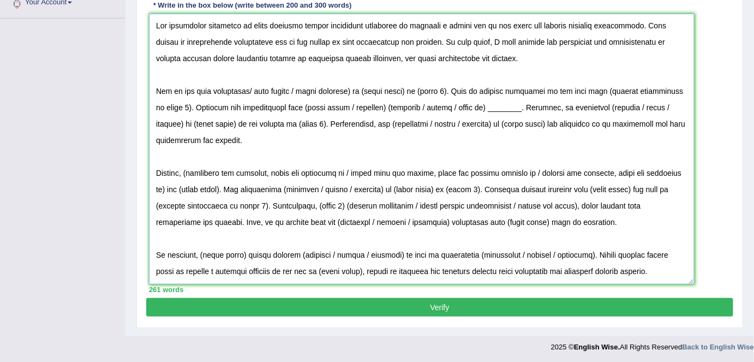
drag, startPoint x: 252, startPoint y: 88, endPoint x: 452, endPoint y: 88, distance: 200.2
click at [452, 88] on textarea at bounding box center [422, 149] width 546 height 271
drag, startPoint x: 565, startPoint y: 86, endPoint x: 666, endPoint y: 87, distance: 101.5
click at [666, 87] on textarea at bounding box center [422, 149] width 546 height 271
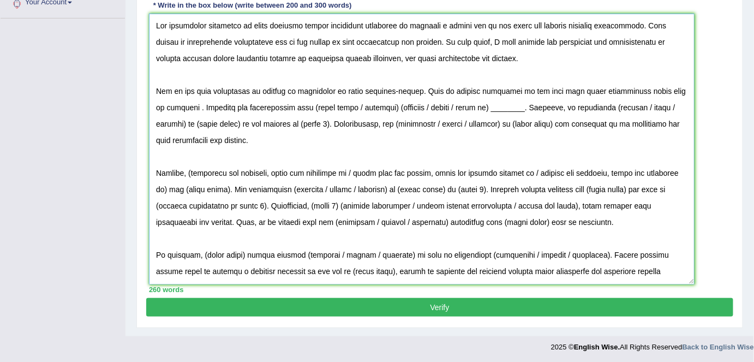
click at [171, 105] on textarea at bounding box center [422, 149] width 546 height 271
click at [192, 104] on textarea at bounding box center [422, 149] width 546 height 271
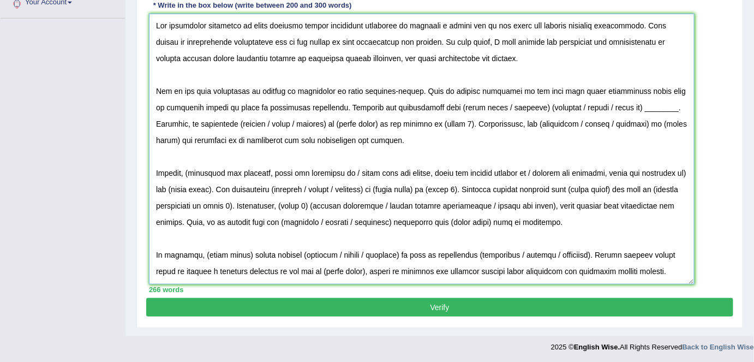
drag, startPoint x: 432, startPoint y: 105, endPoint x: 651, endPoint y: 109, distance: 218.8
click at [651, 109] on textarea at bounding box center [422, 149] width 546 height 271
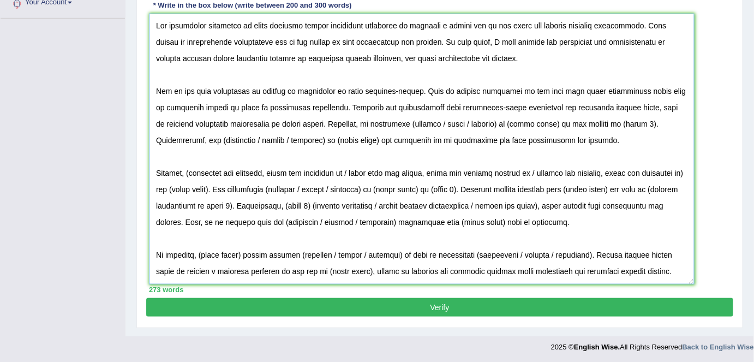
drag, startPoint x: 366, startPoint y: 121, endPoint x: 621, endPoint y: 125, distance: 255.9
click at [621, 125] on textarea at bounding box center [422, 149] width 546 height 271
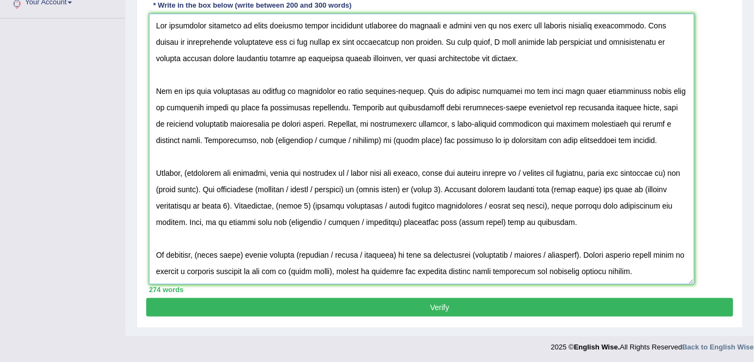
click at [245, 140] on textarea at bounding box center [422, 149] width 546 height 271
drag, startPoint x: 286, startPoint y: 137, endPoint x: 408, endPoint y: 139, distance: 121.1
click at [408, 139] on textarea at bounding box center [422, 149] width 546 height 271
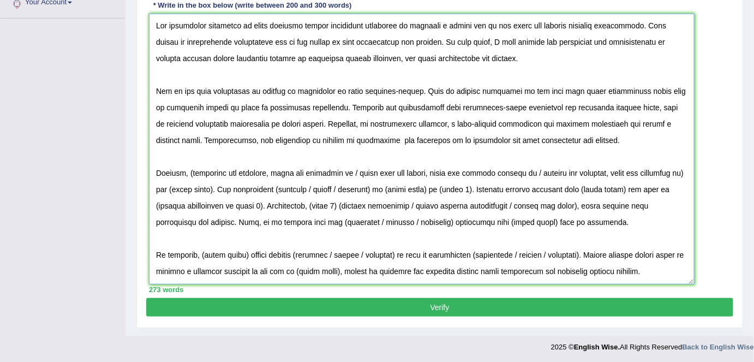
drag, startPoint x: 378, startPoint y: 140, endPoint x: 636, endPoint y: 143, distance: 257.6
click at [636, 143] on textarea at bounding box center [422, 149] width 546 height 271
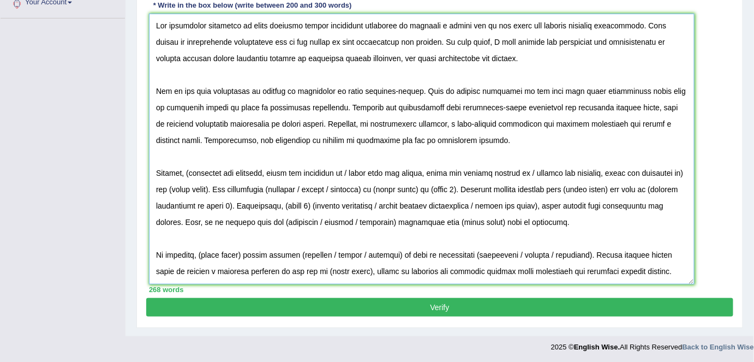
drag, startPoint x: 150, startPoint y: 88, endPoint x: 508, endPoint y: 156, distance: 364.9
click at [514, 156] on textarea at bounding box center [422, 149] width 546 height 271
click at [468, 166] on textarea at bounding box center [422, 149] width 546 height 271
drag, startPoint x: 154, startPoint y: 19, endPoint x: 499, endPoint y: 145, distance: 367.1
click at [499, 145] on textarea at bounding box center [422, 149] width 546 height 271
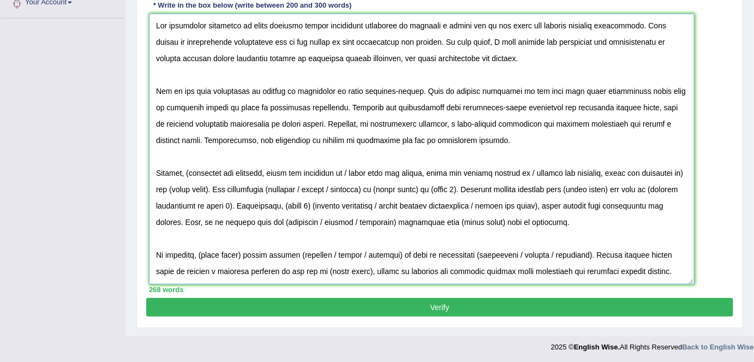
click at [465, 183] on textarea at bounding box center [422, 149] width 546 height 271
click at [193, 169] on textarea at bounding box center [422, 149] width 546 height 271
drag, startPoint x: 349, startPoint y: 171, endPoint x: 212, endPoint y: 183, distance: 136.9
click at [212, 183] on textarea at bounding box center [422, 149] width 546 height 271
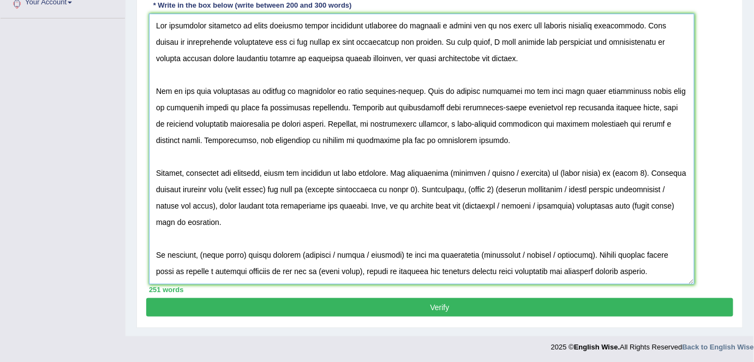
click at [448, 169] on textarea at bounding box center [422, 149] width 546 height 271
drag, startPoint x: 483, startPoint y: 169, endPoint x: 631, endPoint y: 170, distance: 147.9
click at [631, 170] on textarea at bounding box center [422, 149] width 546 height 271
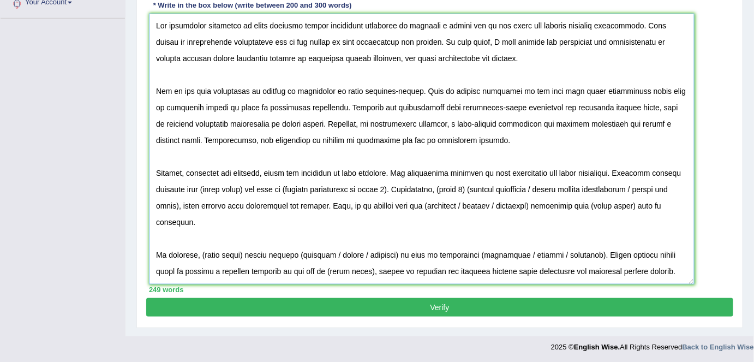
drag, startPoint x: 199, startPoint y: 187, endPoint x: 387, endPoint y: 188, distance: 187.7
click at [387, 188] on textarea at bounding box center [422, 149] width 546 height 271
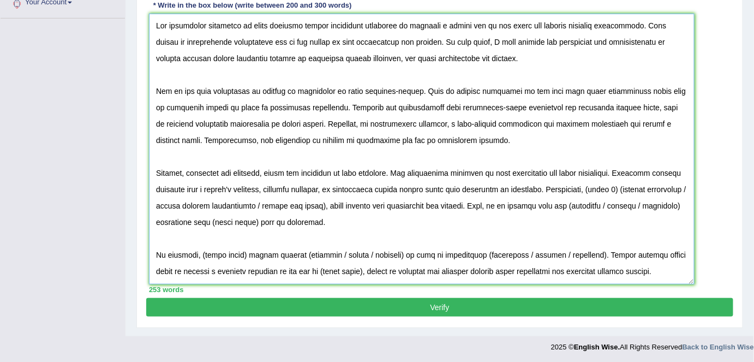
drag, startPoint x: 574, startPoint y: 185, endPoint x: 588, endPoint y: 189, distance: 14.2
click at [588, 189] on textarea at bounding box center [422, 149] width 546 height 271
click at [585, 188] on textarea at bounding box center [422, 149] width 546 height 271
drag, startPoint x: 576, startPoint y: 185, endPoint x: 319, endPoint y: 208, distance: 257.5
click at [319, 208] on textarea at bounding box center [422, 149] width 546 height 271
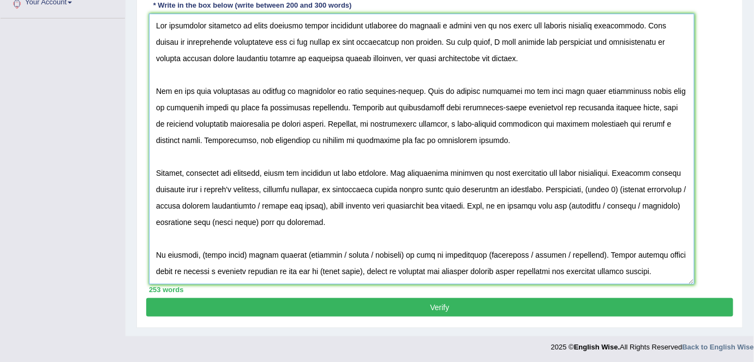
click at [579, 192] on textarea at bounding box center [422, 149] width 546 height 271
click at [577, 186] on textarea at bounding box center [422, 149] width 546 height 271
click at [577, 188] on textarea at bounding box center [422, 149] width 546 height 271
drag, startPoint x: 573, startPoint y: 185, endPoint x: 571, endPoint y: 195, distance: 10.7
click at [568, 201] on textarea at bounding box center [422, 149] width 546 height 271
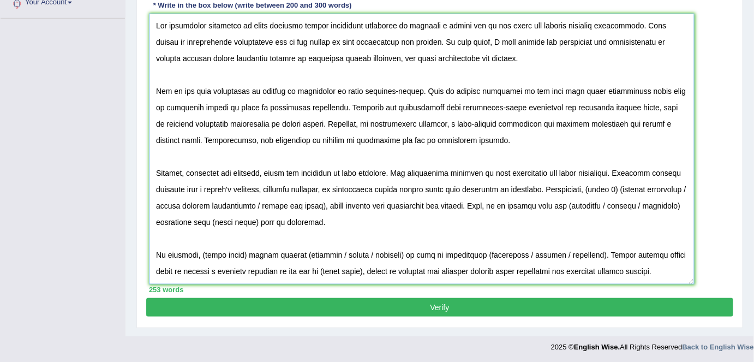
click at [583, 188] on textarea at bounding box center [422, 149] width 546 height 271
click at [579, 186] on textarea at bounding box center [422, 149] width 546 height 271
drag, startPoint x: 575, startPoint y: 186, endPoint x: 466, endPoint y: 206, distance: 110.4
click at [466, 206] on textarea at bounding box center [422, 149] width 546 height 271
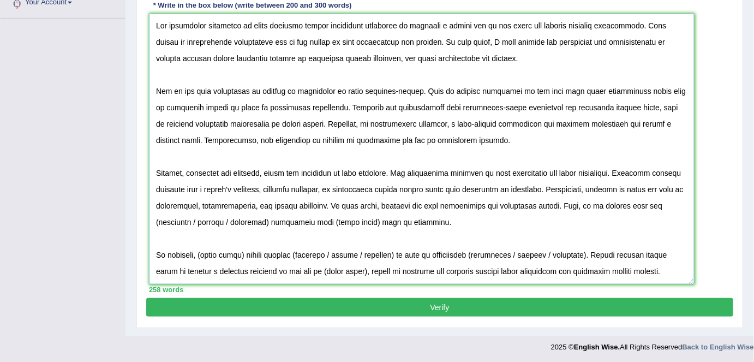
drag, startPoint x: 642, startPoint y: 204, endPoint x: 426, endPoint y: 220, distance: 216.1
click at [426, 220] on textarea at bounding box center [422, 149] width 546 height 271
drag, startPoint x: 243, startPoint y: 254, endPoint x: 201, endPoint y: 250, distance: 41.6
click at [201, 250] on textarea at bounding box center [422, 149] width 546 height 271
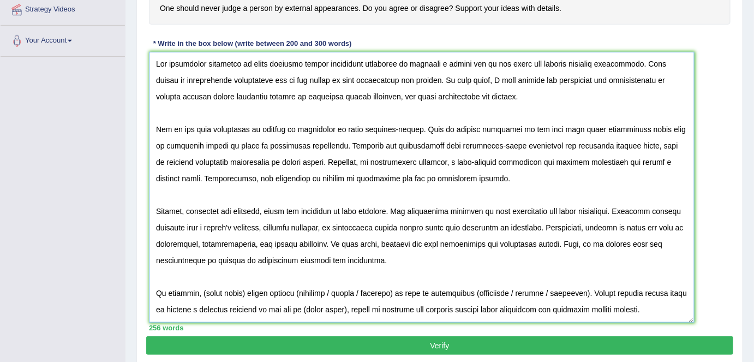
scroll to position [215, 0]
drag, startPoint x: 249, startPoint y: 63, endPoint x: 476, endPoint y: 68, distance: 226.5
click at [476, 68] on textarea at bounding box center [422, 187] width 546 height 271
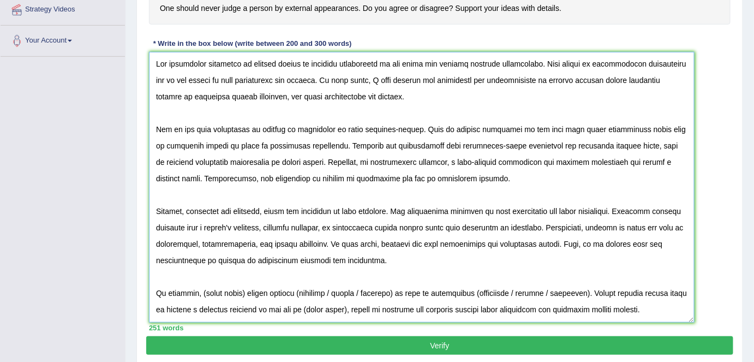
drag, startPoint x: 426, startPoint y: 62, endPoint x: 390, endPoint y: 61, distance: 36.0
click at [390, 61] on textarea at bounding box center [422, 187] width 546 height 271
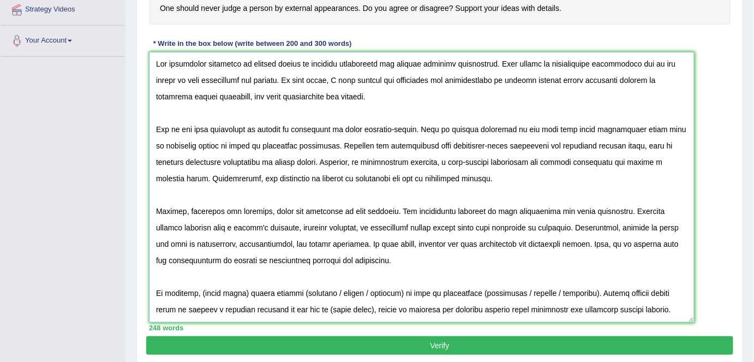
drag, startPoint x: 487, startPoint y: 79, endPoint x: 183, endPoint y: 94, distance: 304.8
click at [183, 94] on textarea at bounding box center [422, 187] width 546 height 271
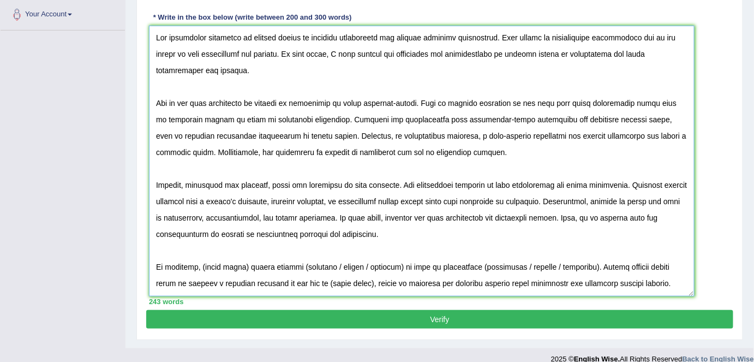
scroll to position [253, 0]
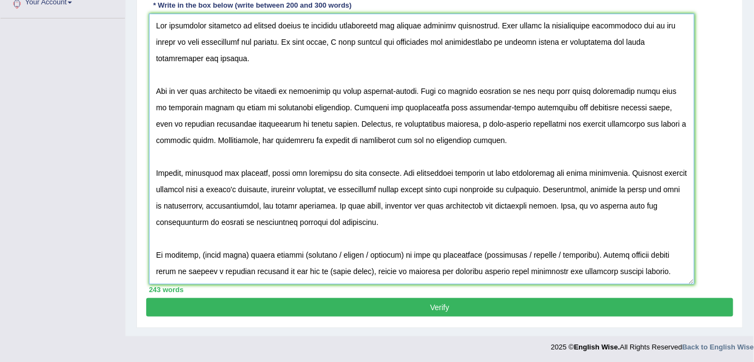
drag, startPoint x: 201, startPoint y: 253, endPoint x: 243, endPoint y: 253, distance: 42.0
click at [243, 253] on textarea at bounding box center [422, 149] width 546 height 271
click at [359, 252] on textarea at bounding box center [422, 149] width 546 height 271
drag, startPoint x: 388, startPoint y: 253, endPoint x: 636, endPoint y: 252, distance: 247.2
click at [636, 252] on textarea at bounding box center [422, 149] width 546 height 271
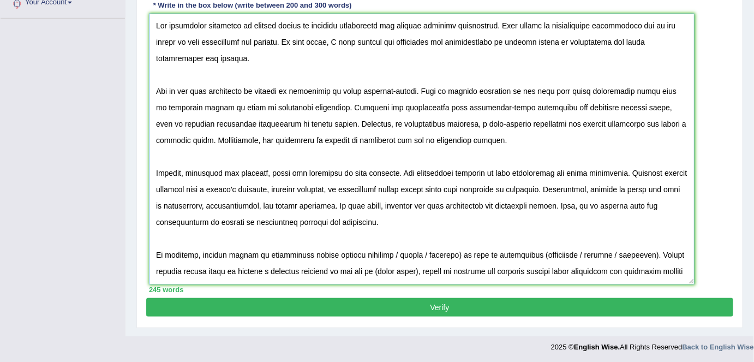
click at [421, 278] on textarea at bounding box center [422, 149] width 546 height 271
drag, startPoint x: 457, startPoint y: 252, endPoint x: 387, endPoint y: 250, distance: 69.3
click at [387, 250] on textarea at bounding box center [422, 149] width 546 height 271
click at [460, 253] on textarea at bounding box center [422, 149] width 546 height 271
drag, startPoint x: 496, startPoint y: 255, endPoint x: 562, endPoint y: 254, distance: 66.0
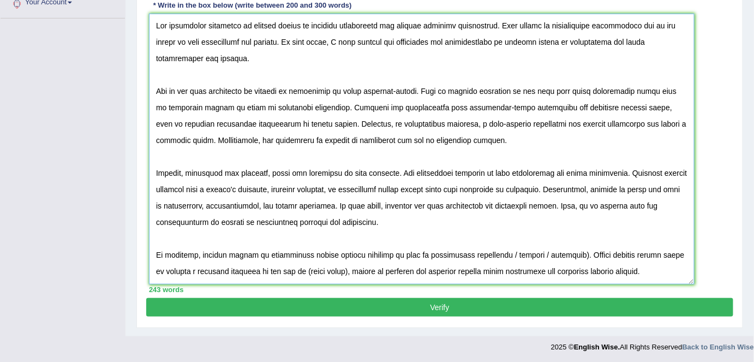
click at [562, 254] on textarea at bounding box center [422, 149] width 546 height 271
drag, startPoint x: 601, startPoint y: 250, endPoint x: 608, endPoint y: 267, distance: 17.6
click at [608, 267] on textarea at bounding box center [422, 149] width 546 height 271
type textarea "The increasing influence of judging people by external appearances has ignited …"
click at [496, 69] on textarea at bounding box center [422, 149] width 546 height 271
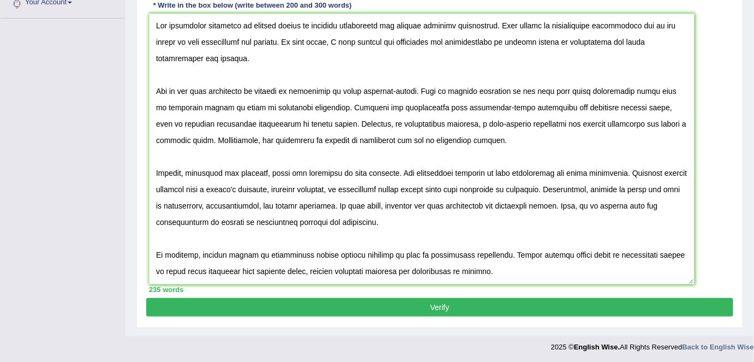
click at [403, 309] on button "Verify" at bounding box center [439, 307] width 587 height 19
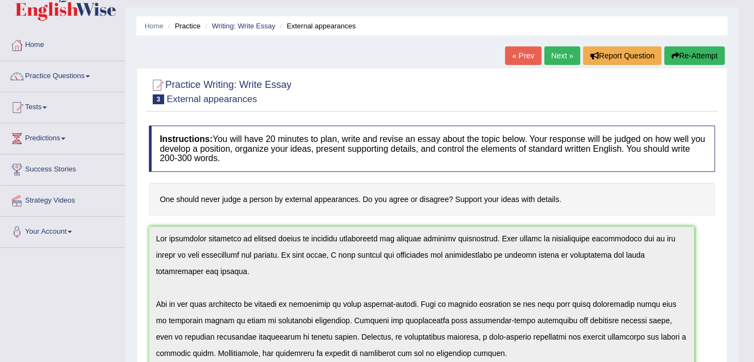
scroll to position [0, 0]
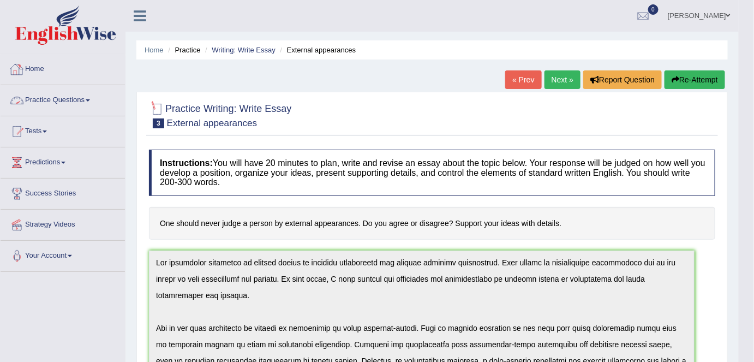
click at [57, 75] on link "Home" at bounding box center [63, 67] width 124 height 27
